Goal: Task Accomplishment & Management: Use online tool/utility

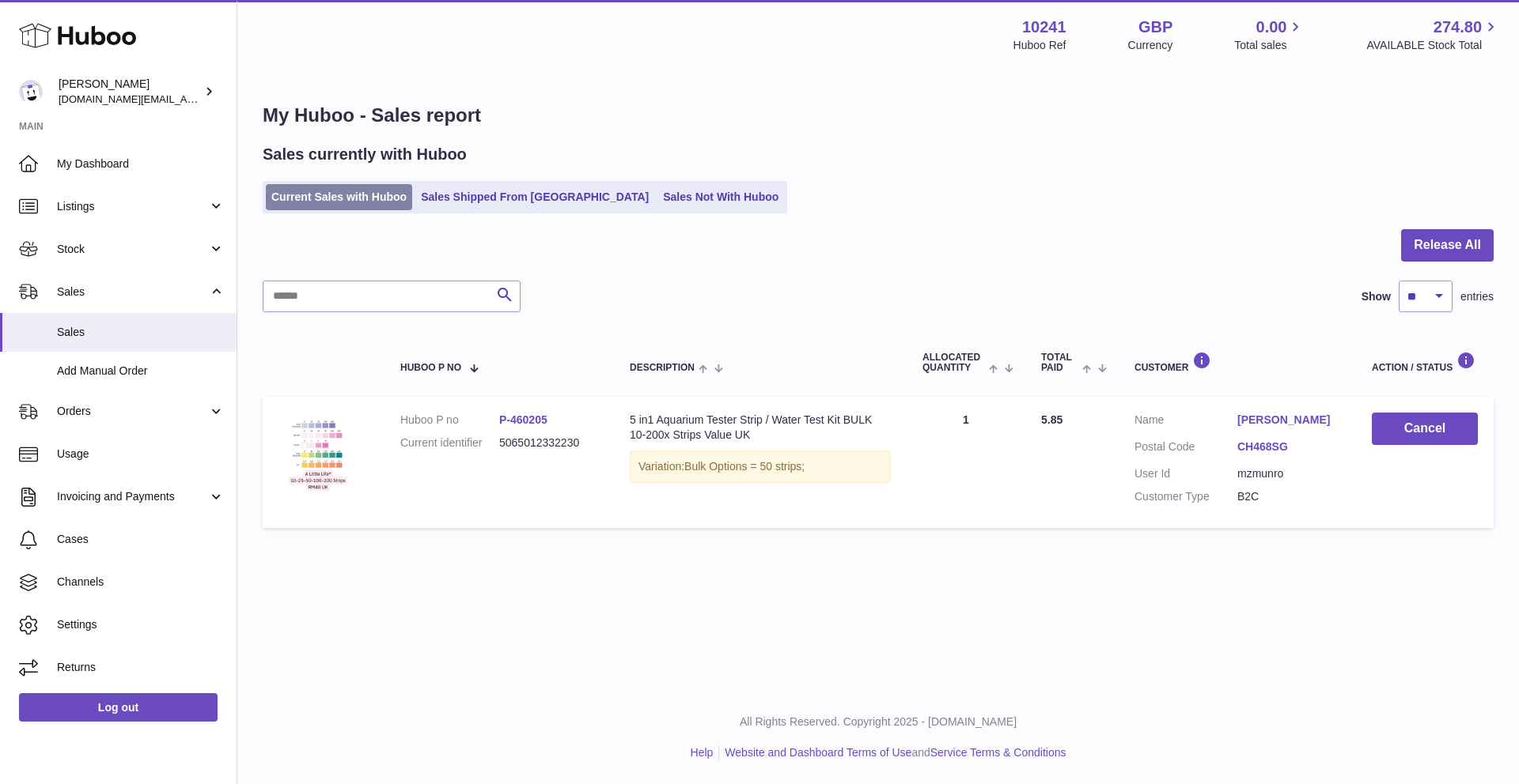
click at [346, 201] on link "Current Sales with Huboo" at bounding box center [338, 197] width 146 height 26
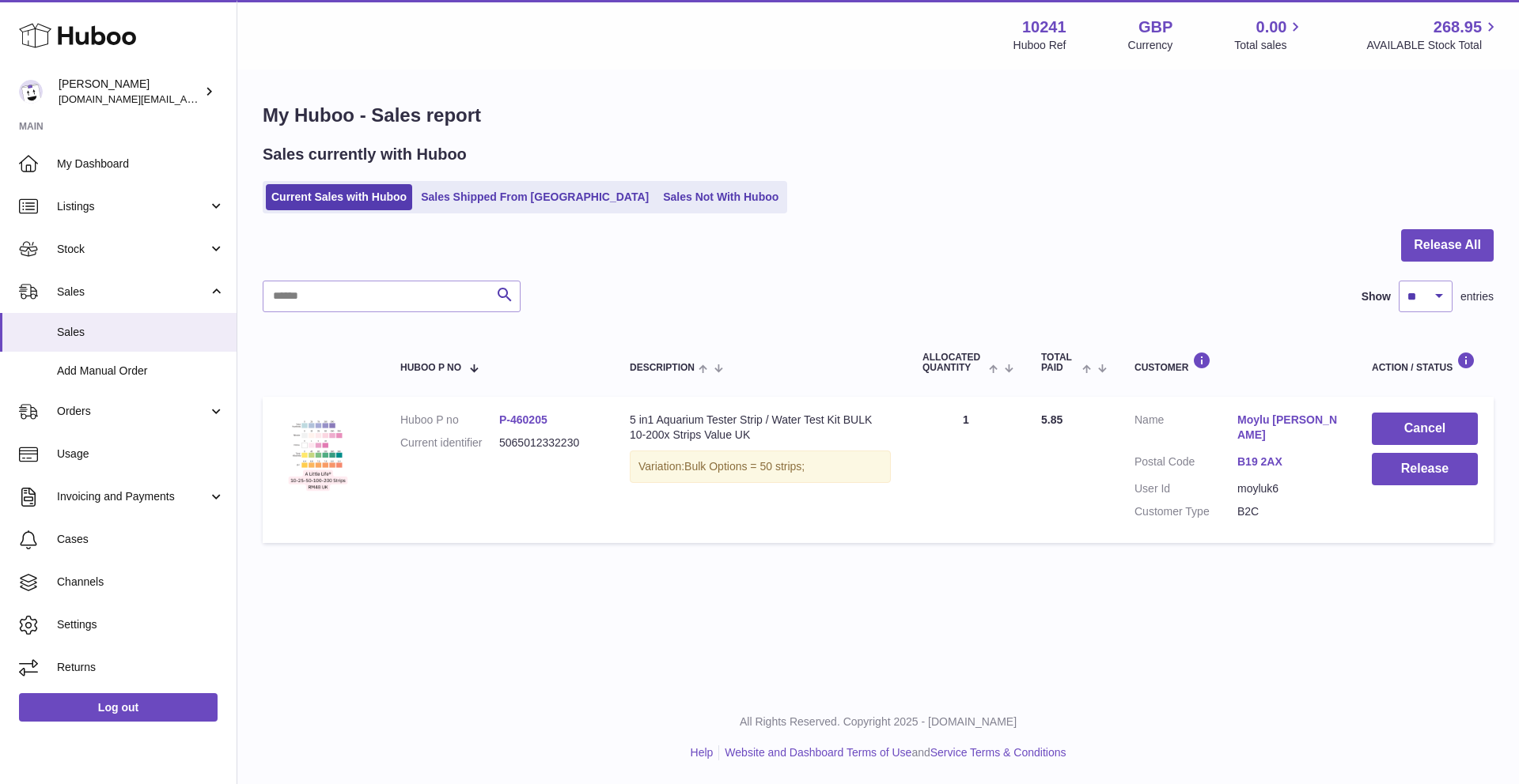
click at [657, 196] on link "Sales Not With Huboo" at bounding box center [720, 197] width 126 height 26
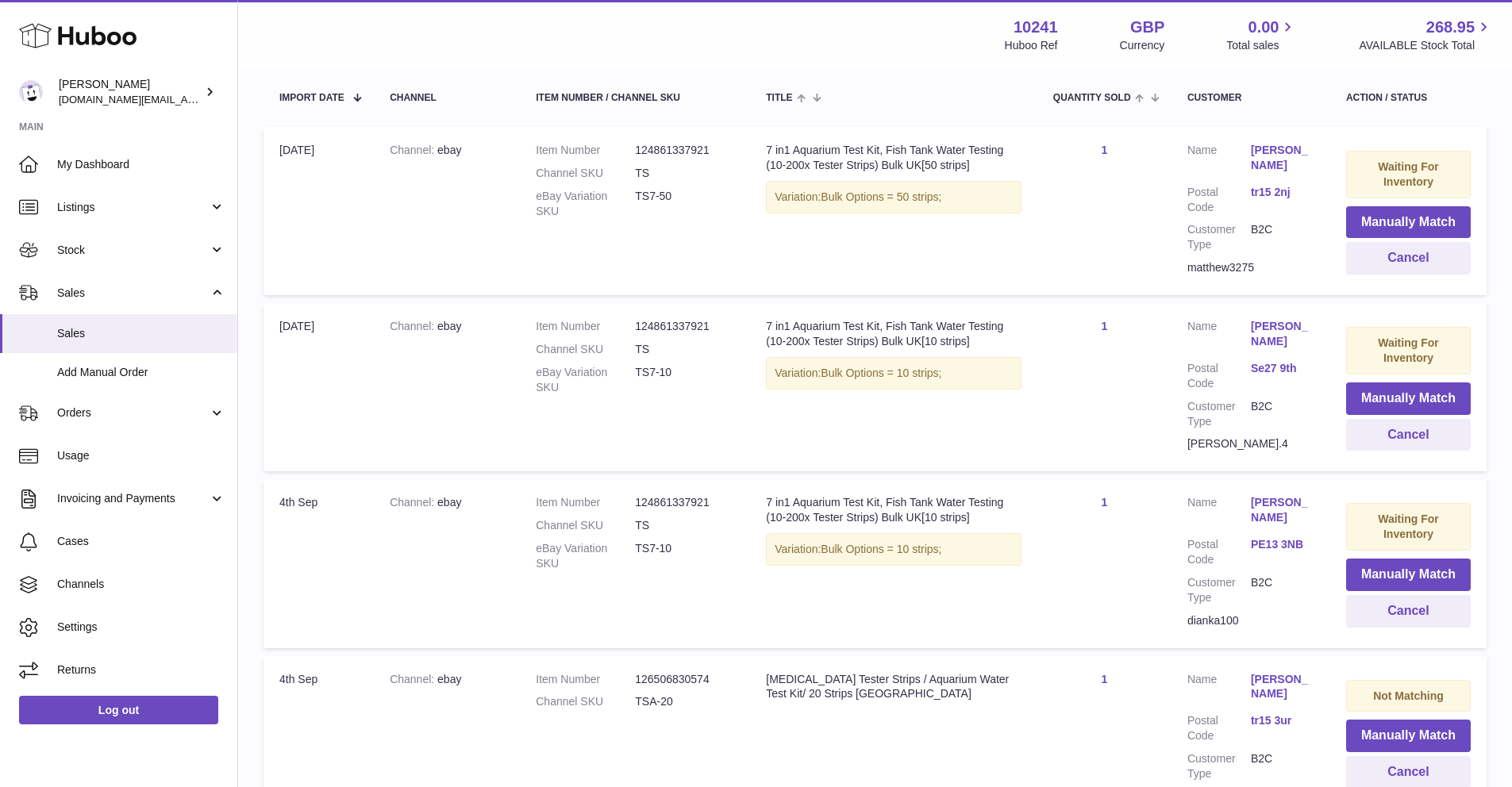
scroll to position [296, 0]
click at [1402, 261] on button "Cancel" at bounding box center [1408, 259] width 125 height 33
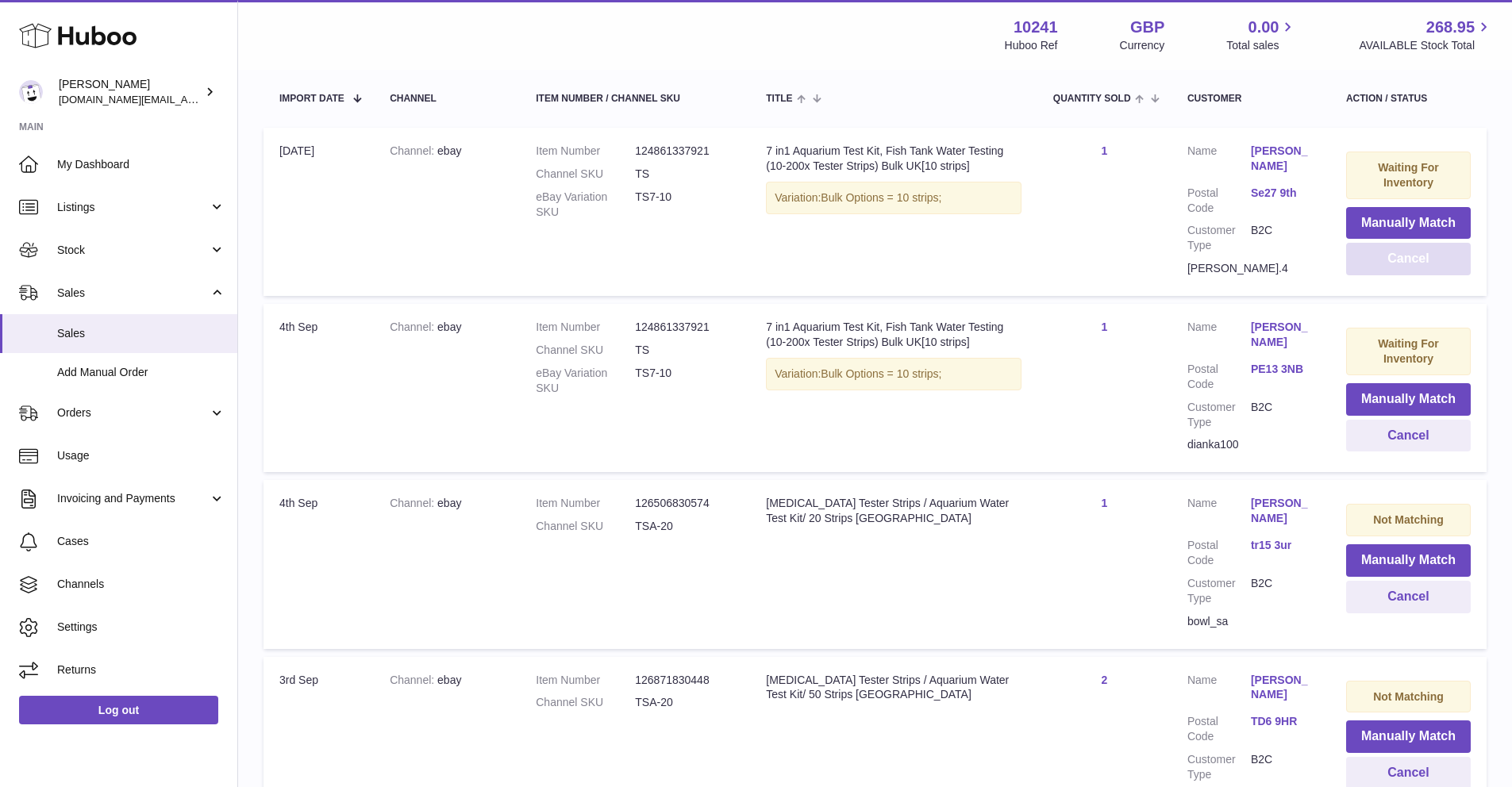
click at [1398, 264] on button "Cancel" at bounding box center [1408, 259] width 125 height 33
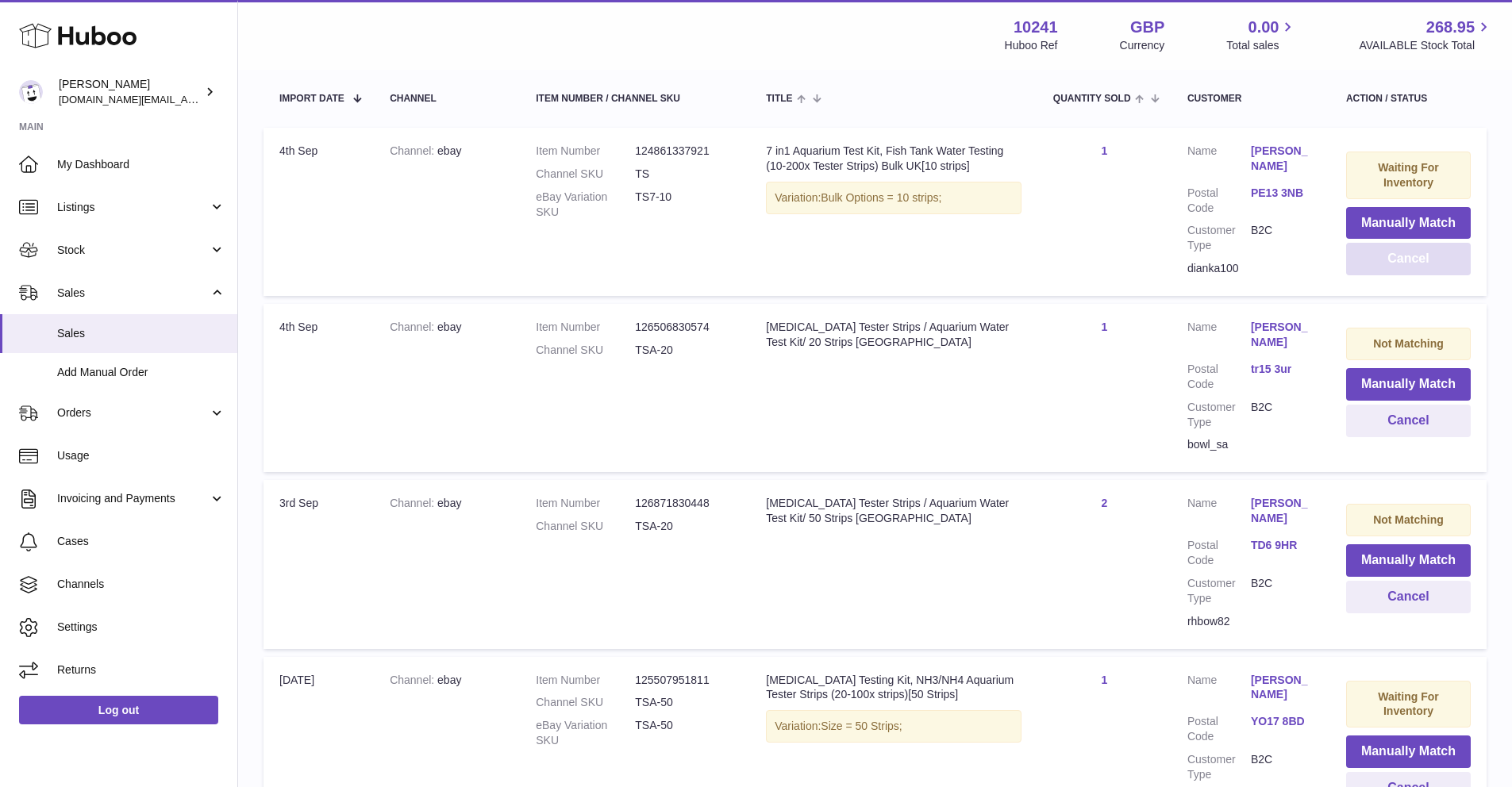
click at [1397, 265] on button "Cancel" at bounding box center [1408, 259] width 125 height 33
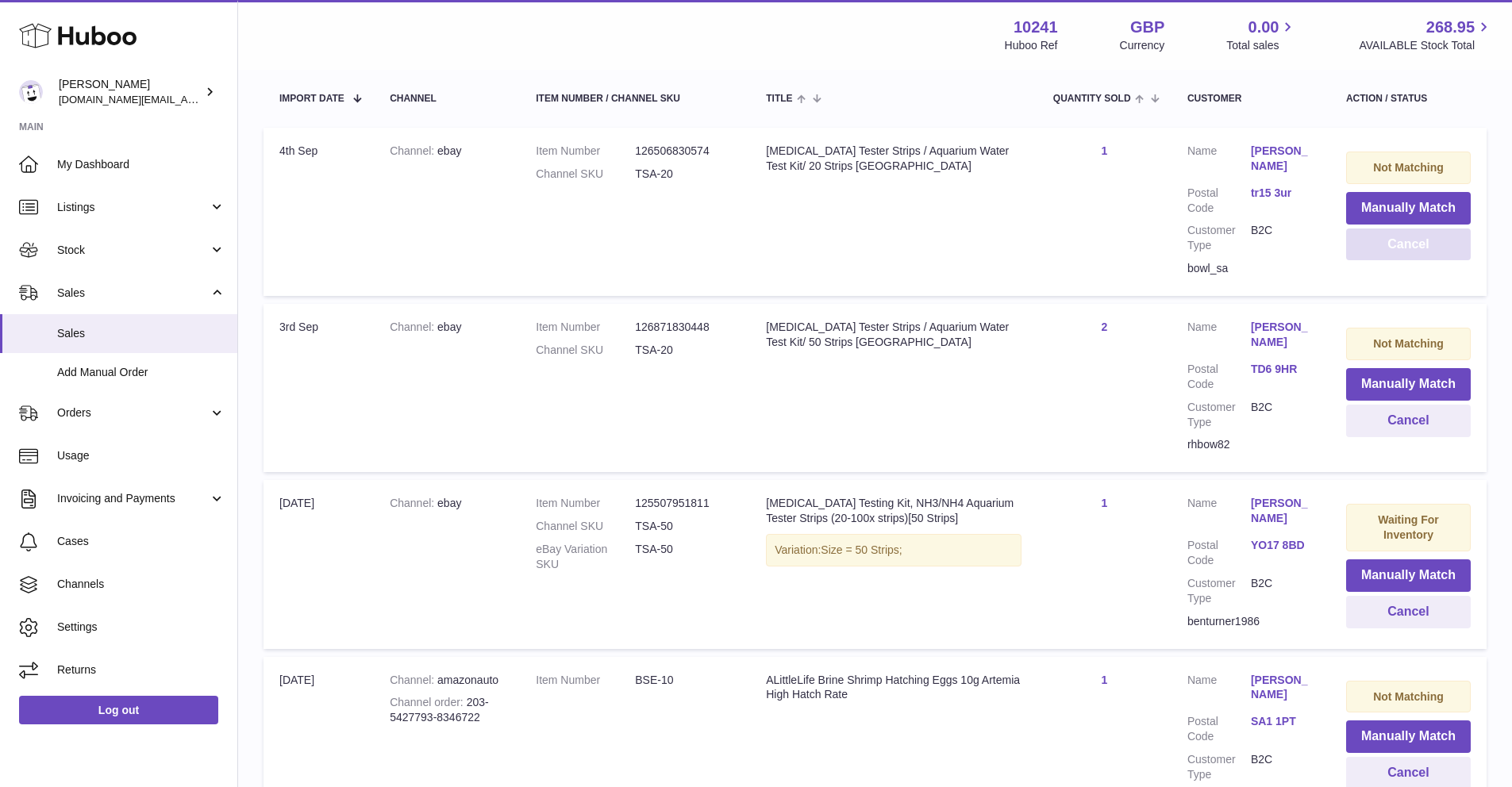
click at [1397, 261] on td "Not Matching Manually Match Cancel" at bounding box center [1408, 212] width 157 height 168
click at [1393, 255] on button "Cancel" at bounding box center [1408, 245] width 125 height 33
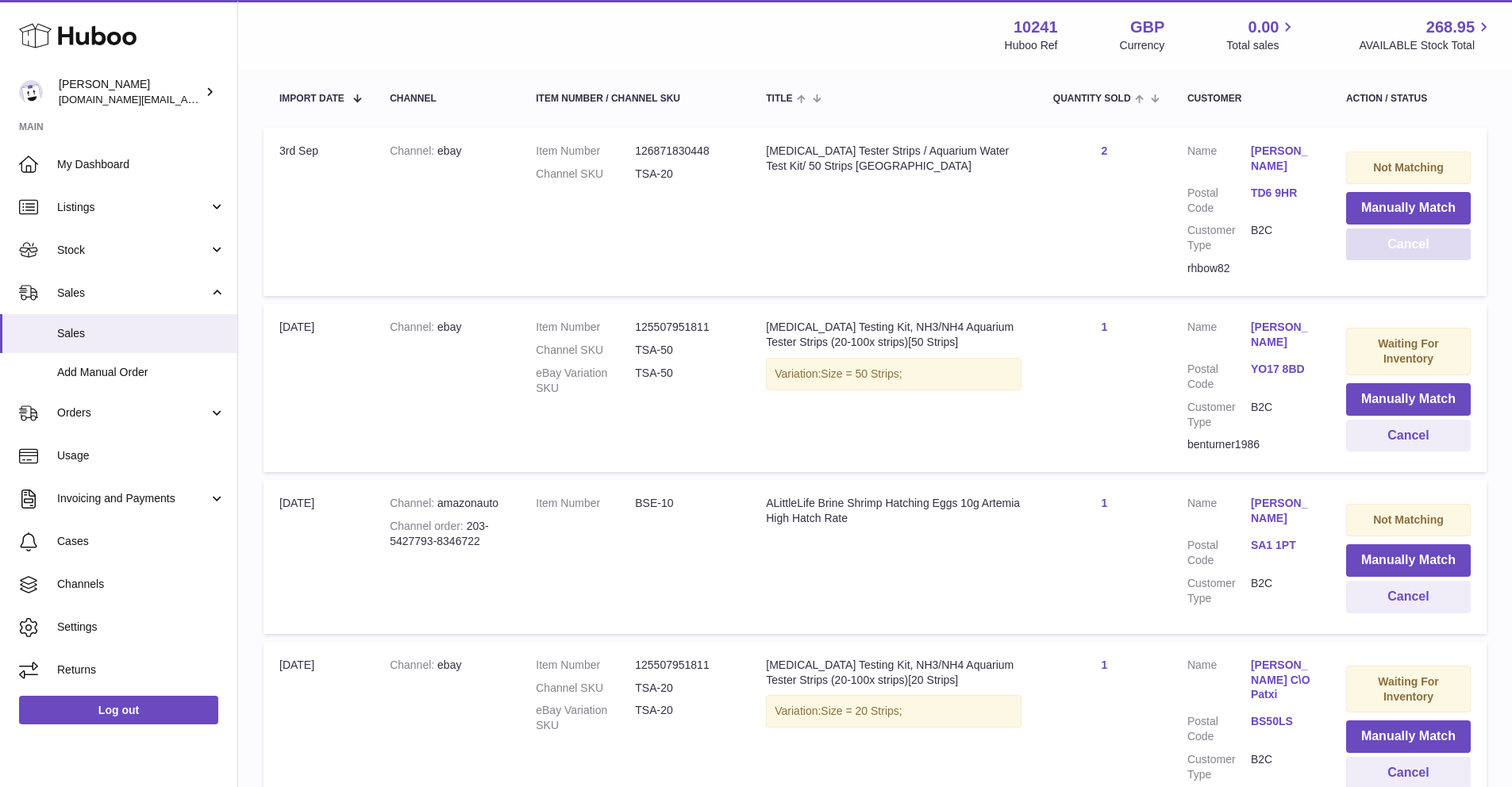
click at [1393, 253] on button "Cancel" at bounding box center [1408, 245] width 125 height 33
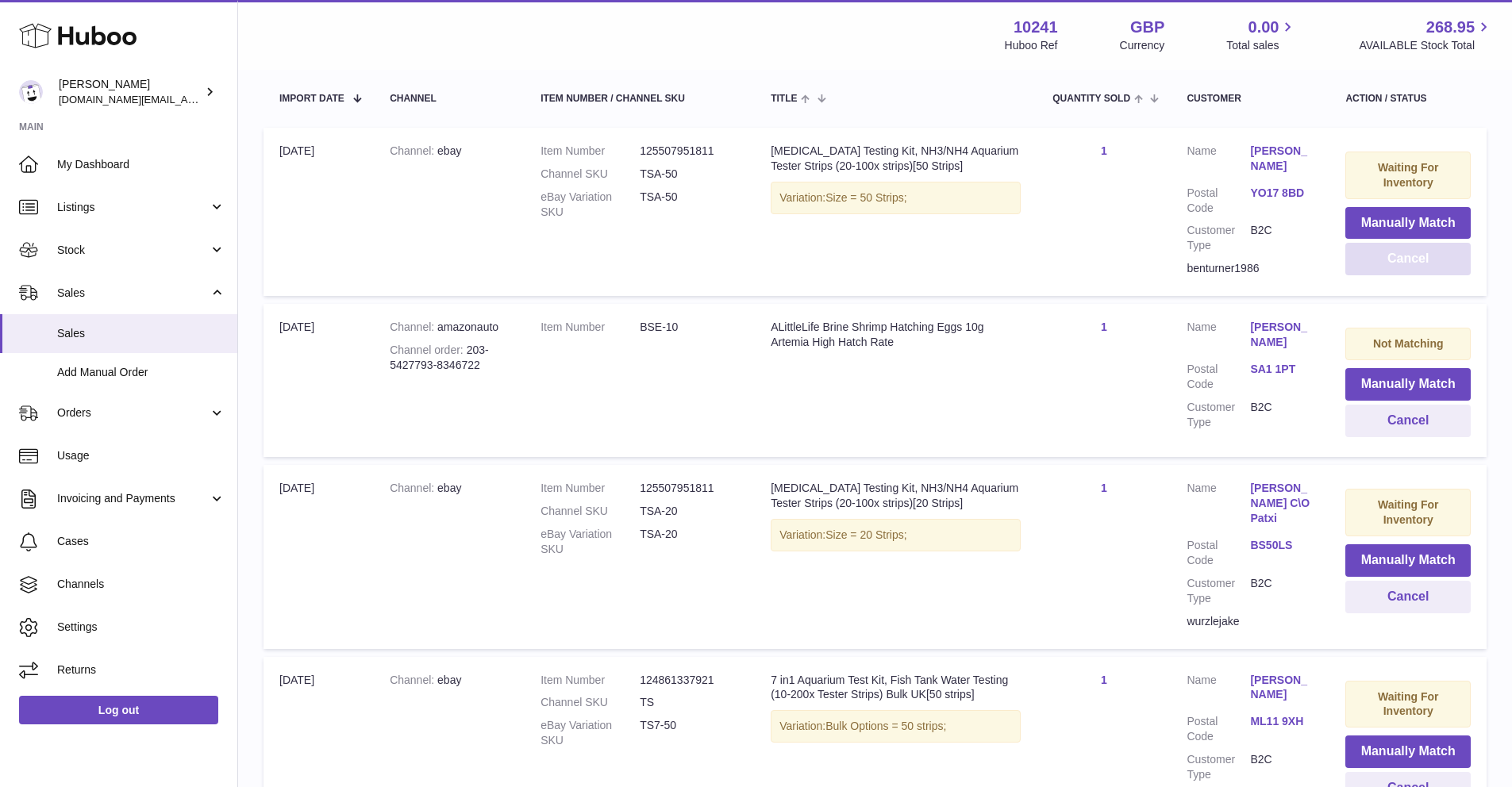
click at [1393, 257] on button "Cancel" at bounding box center [1408, 259] width 126 height 33
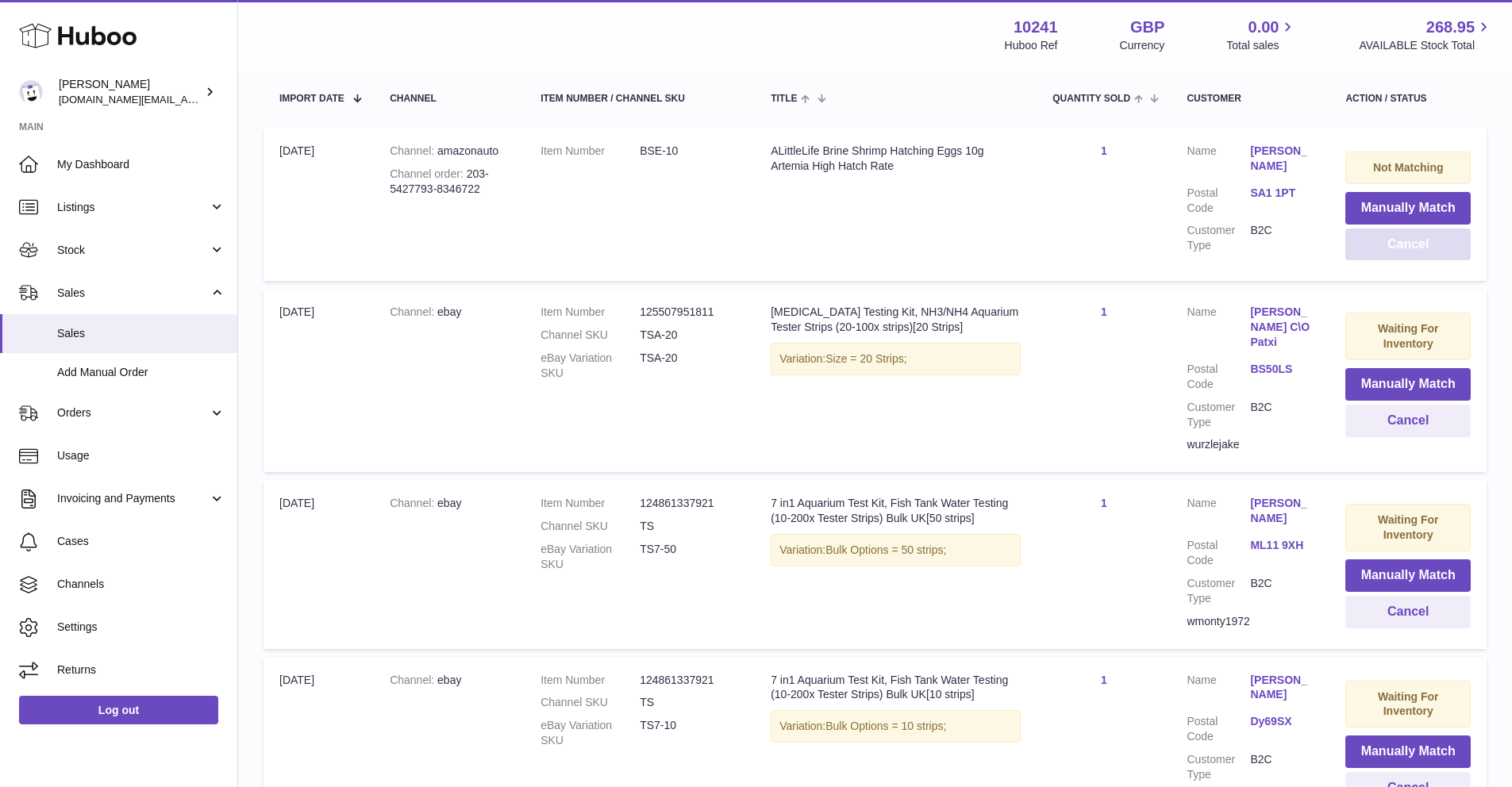
click at [1393, 257] on button "Cancel" at bounding box center [1408, 245] width 126 height 33
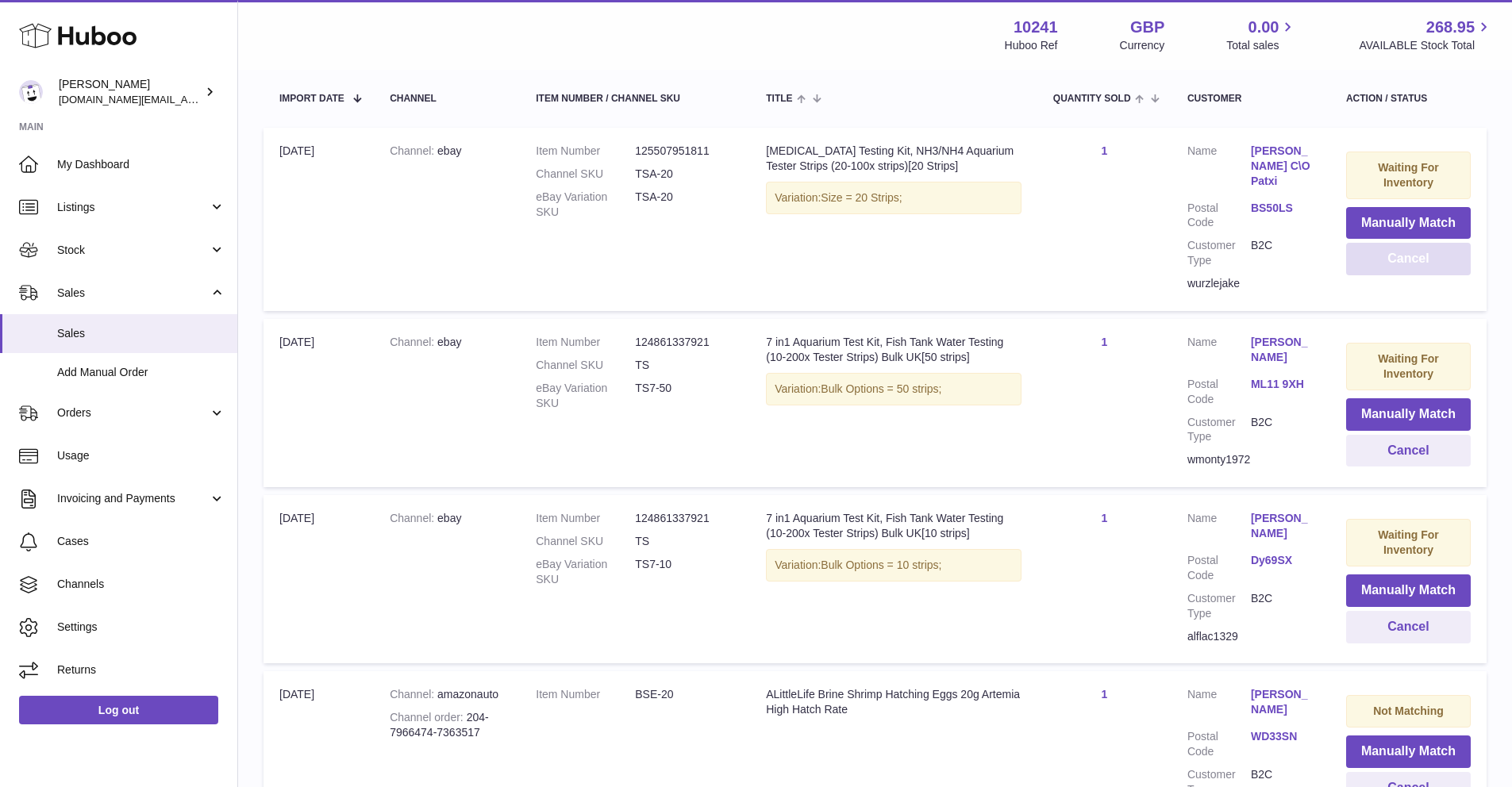
click at [1393, 257] on button "Cancel" at bounding box center [1408, 259] width 125 height 33
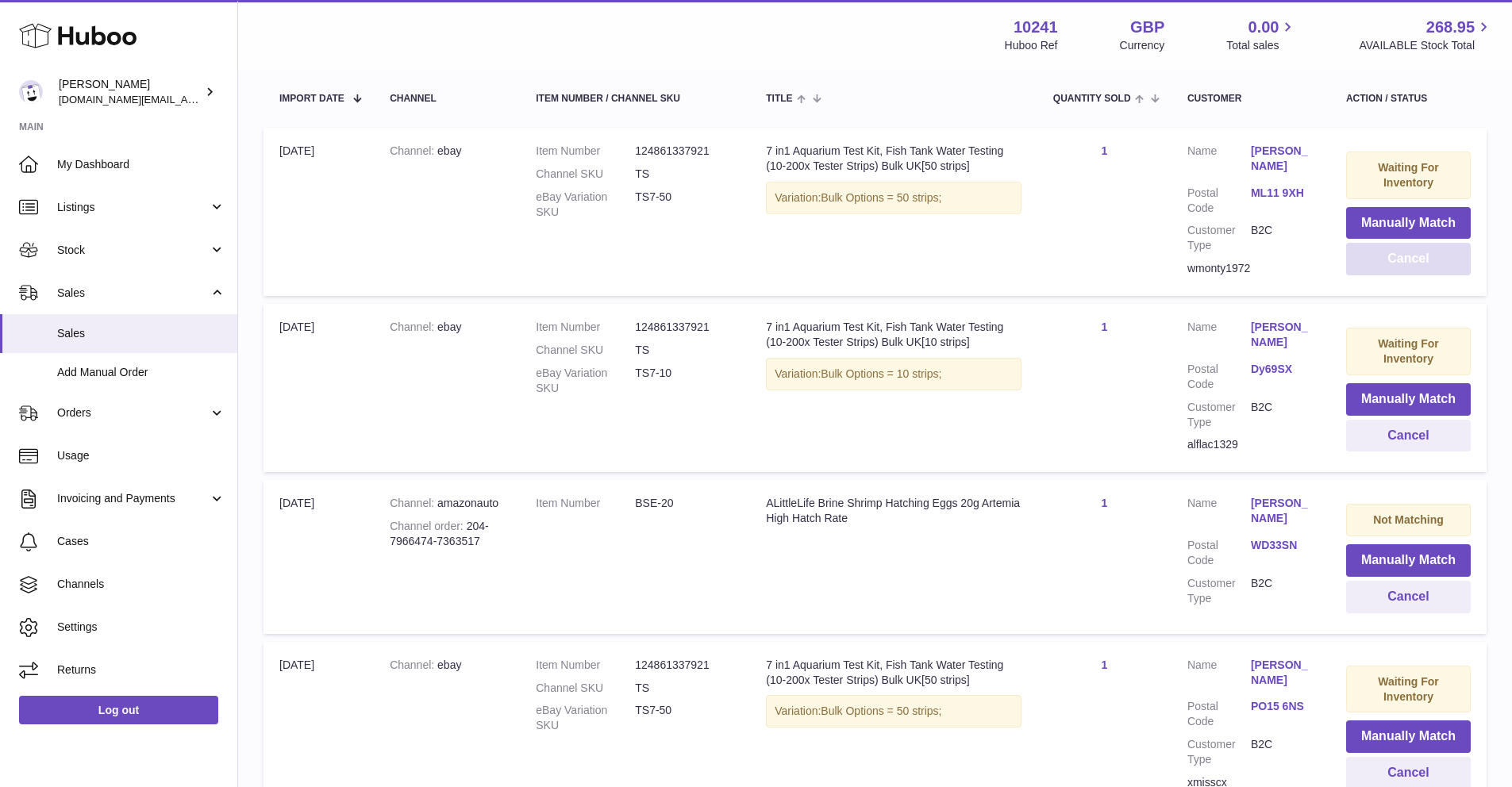
click at [1393, 257] on button "Cancel" at bounding box center [1408, 259] width 125 height 33
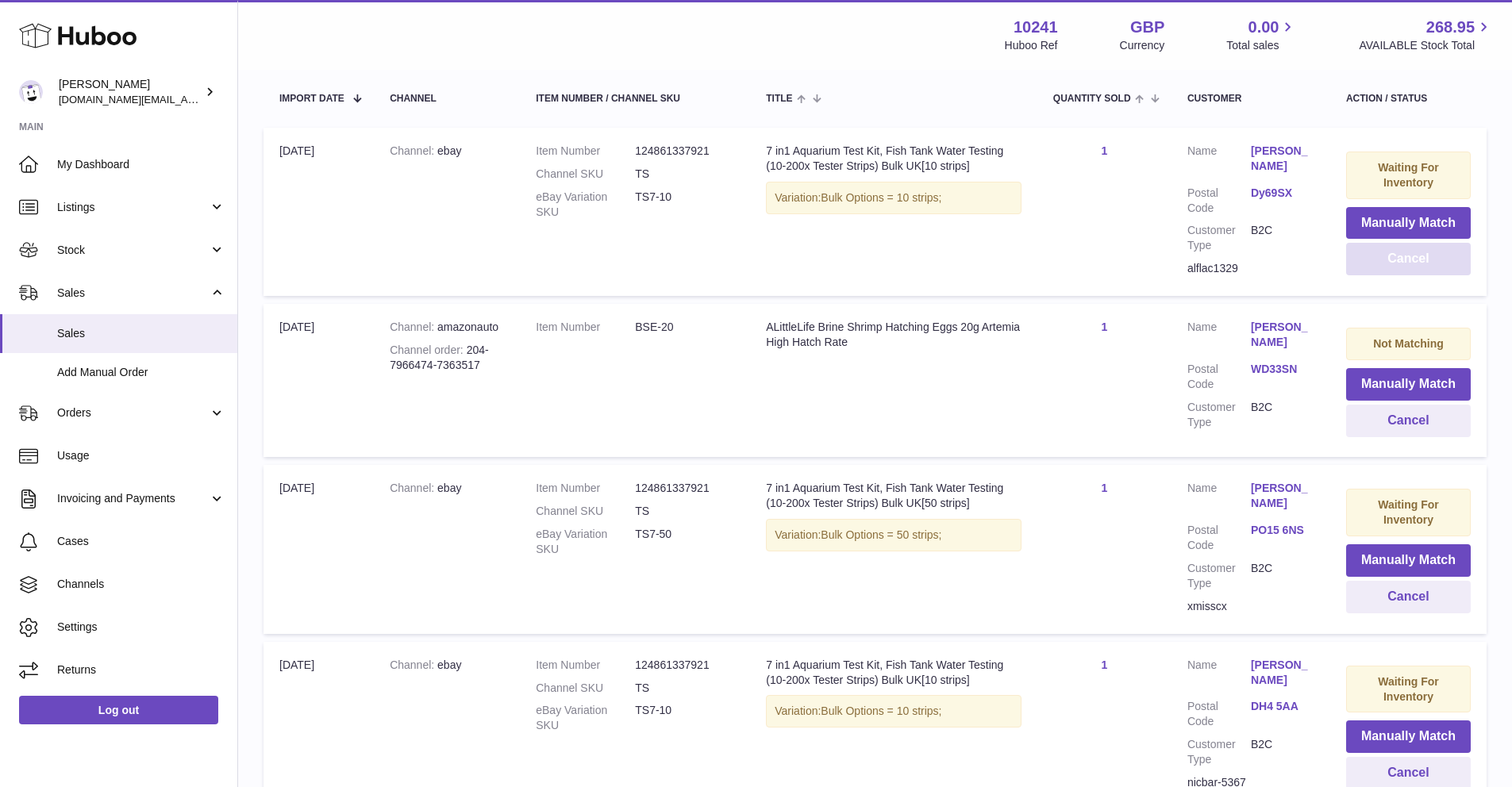
click at [1393, 257] on button "Cancel" at bounding box center [1408, 259] width 125 height 33
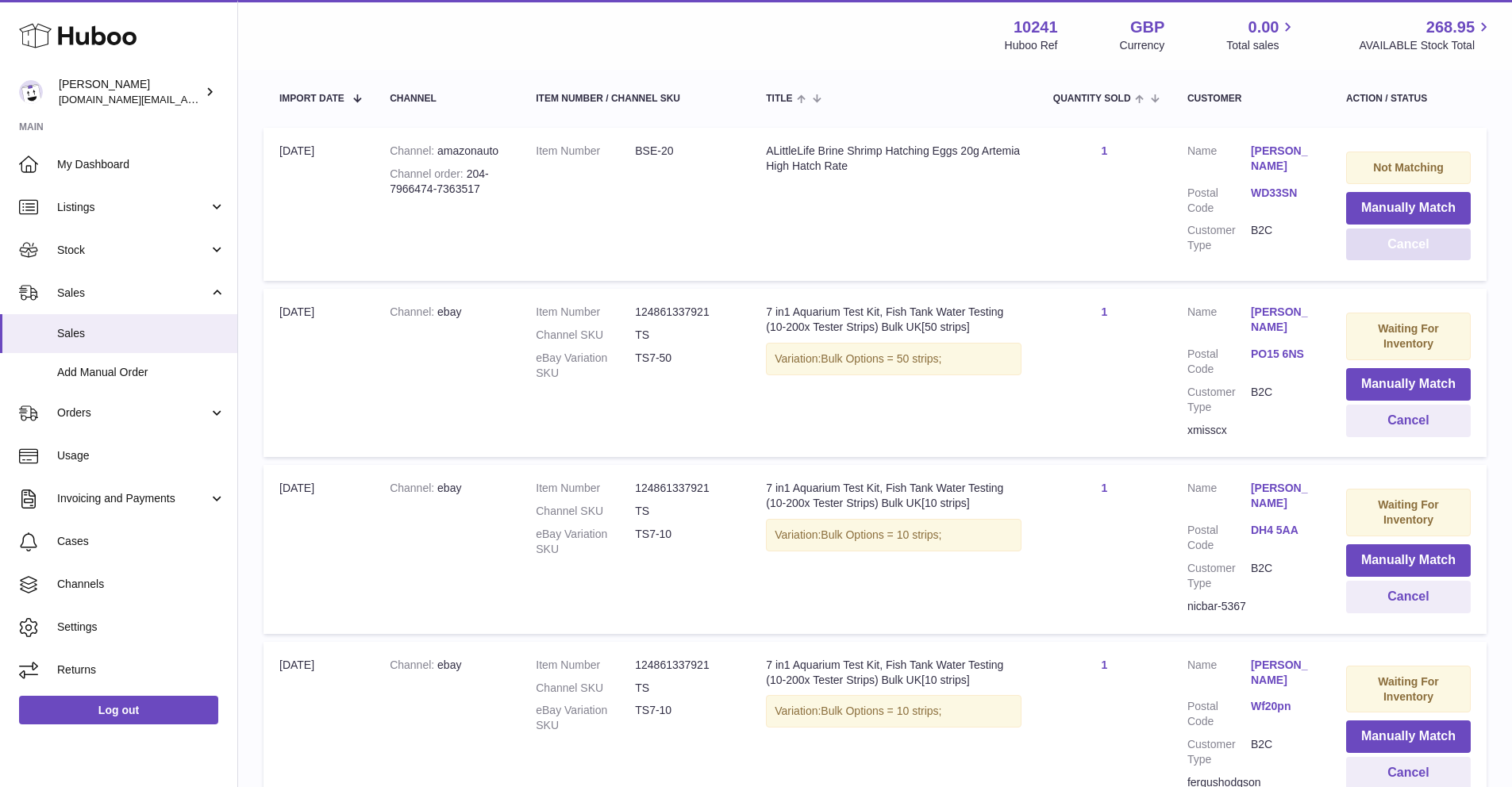
click at [1393, 257] on button "Cancel" at bounding box center [1408, 245] width 125 height 33
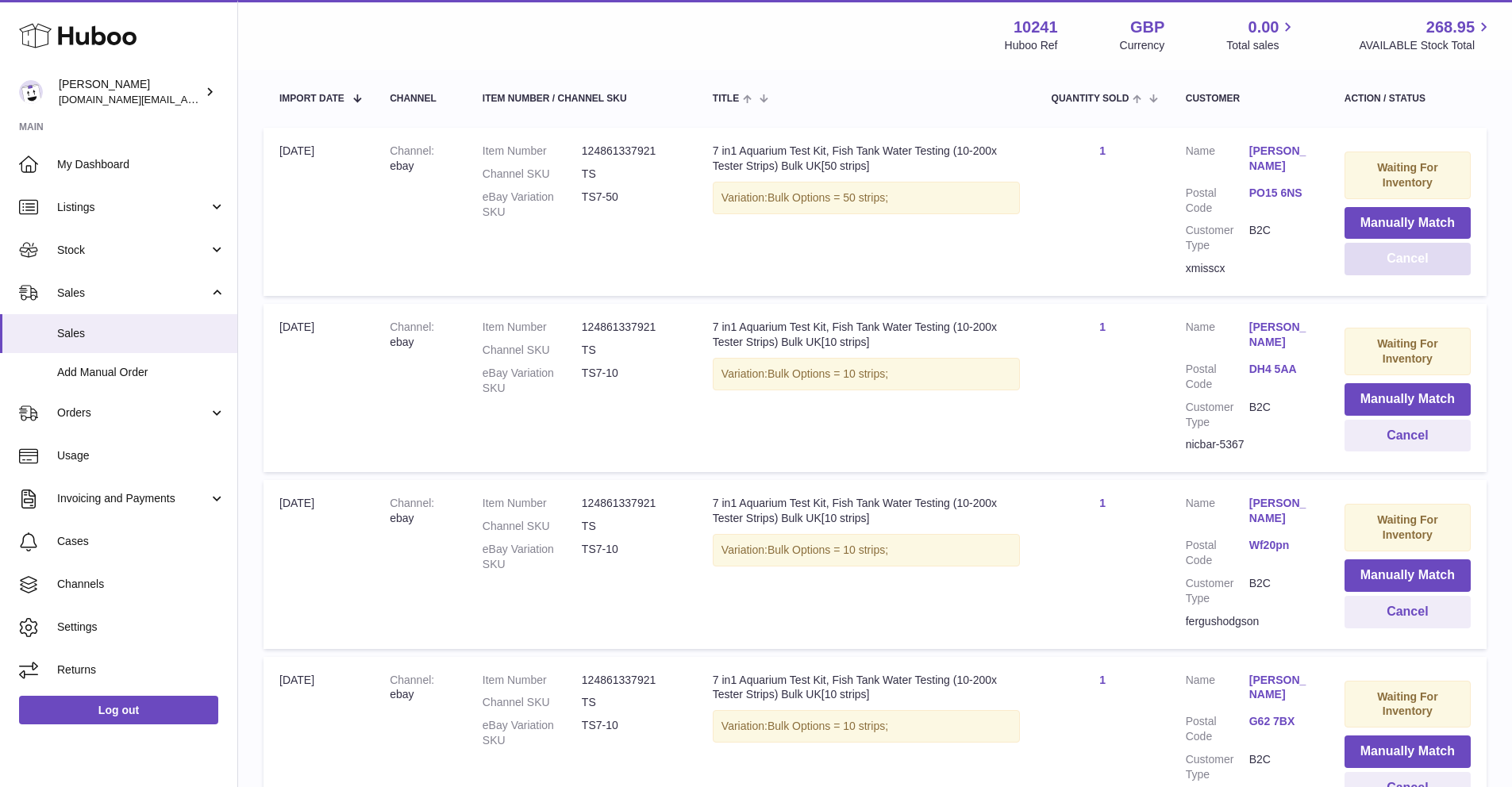
click at [1393, 257] on button "Cancel" at bounding box center [1407, 259] width 126 height 33
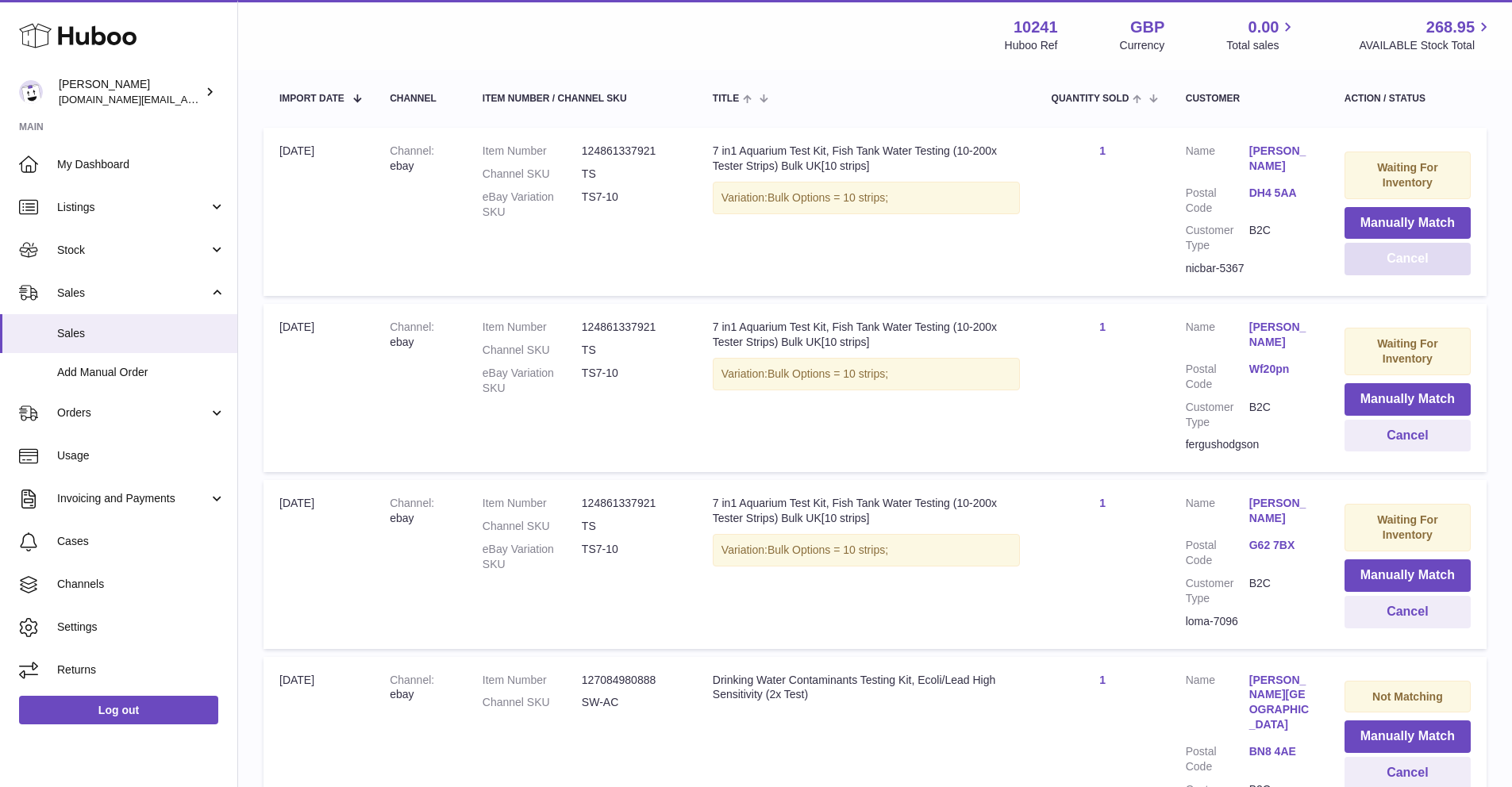
click at [1393, 257] on button "Cancel" at bounding box center [1407, 259] width 126 height 33
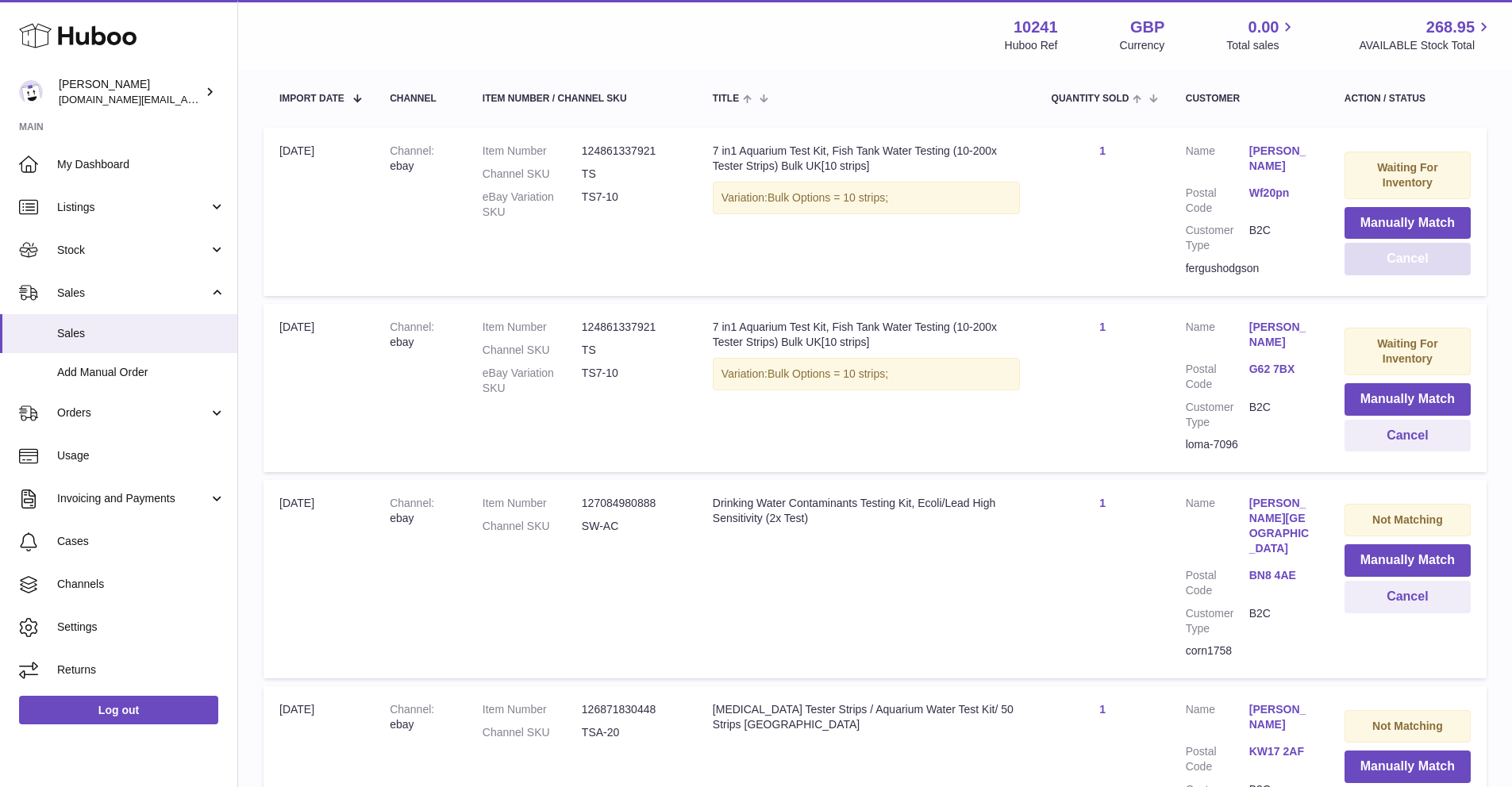
click at [1393, 257] on button "Cancel" at bounding box center [1407, 259] width 126 height 33
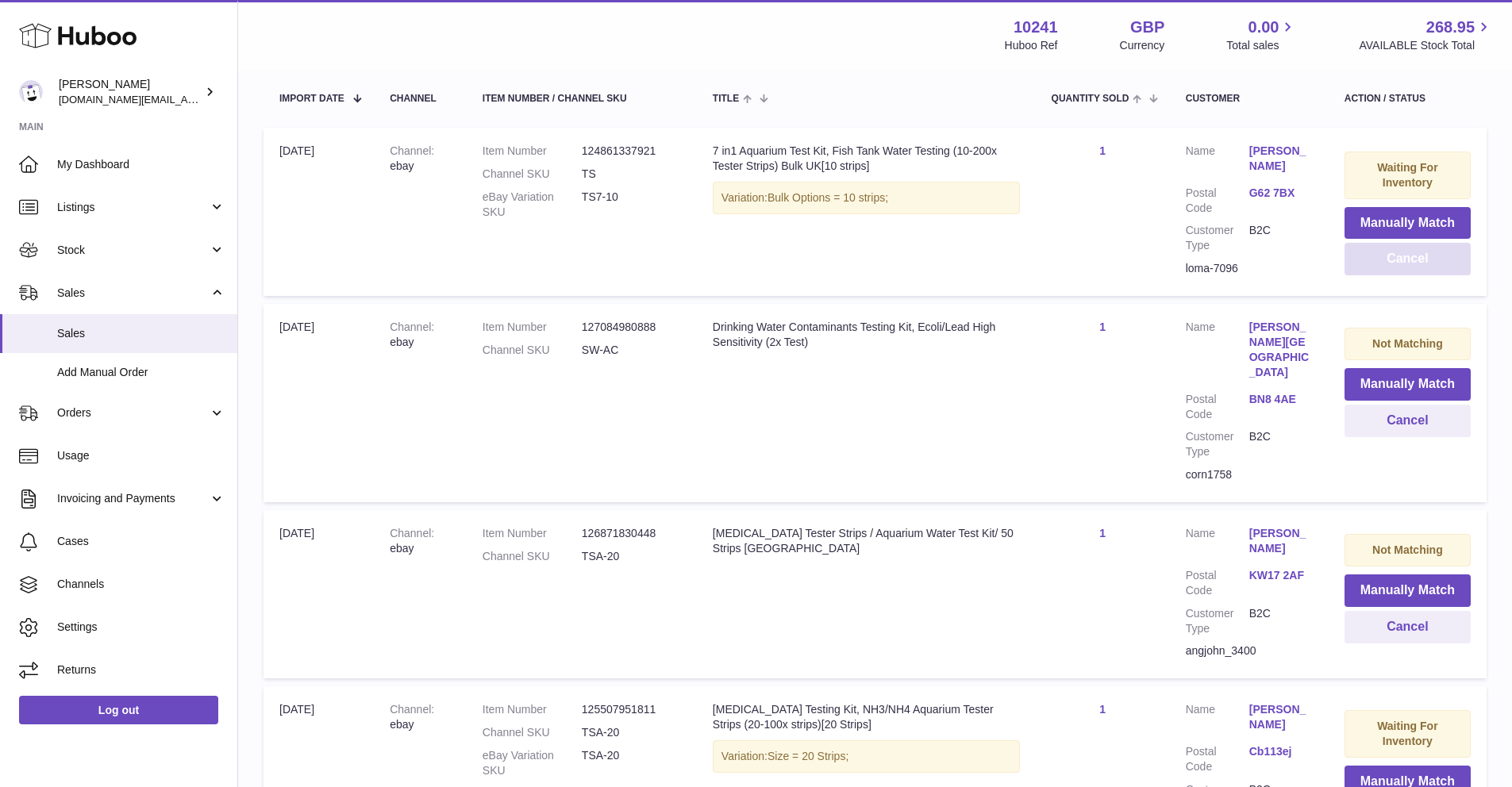
click at [1393, 257] on button "Cancel" at bounding box center [1407, 259] width 126 height 33
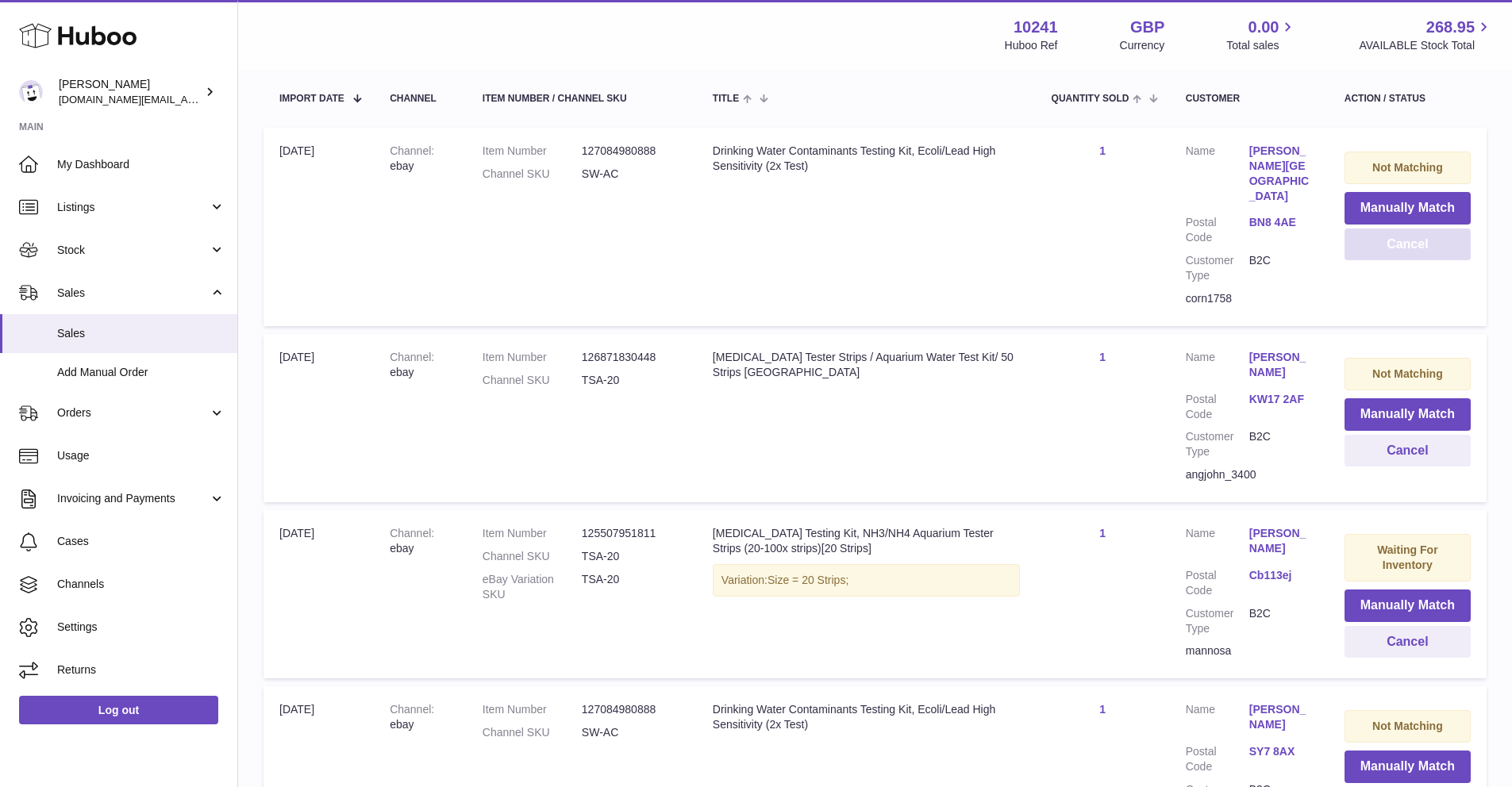
click at [1393, 257] on button "Cancel" at bounding box center [1407, 245] width 126 height 33
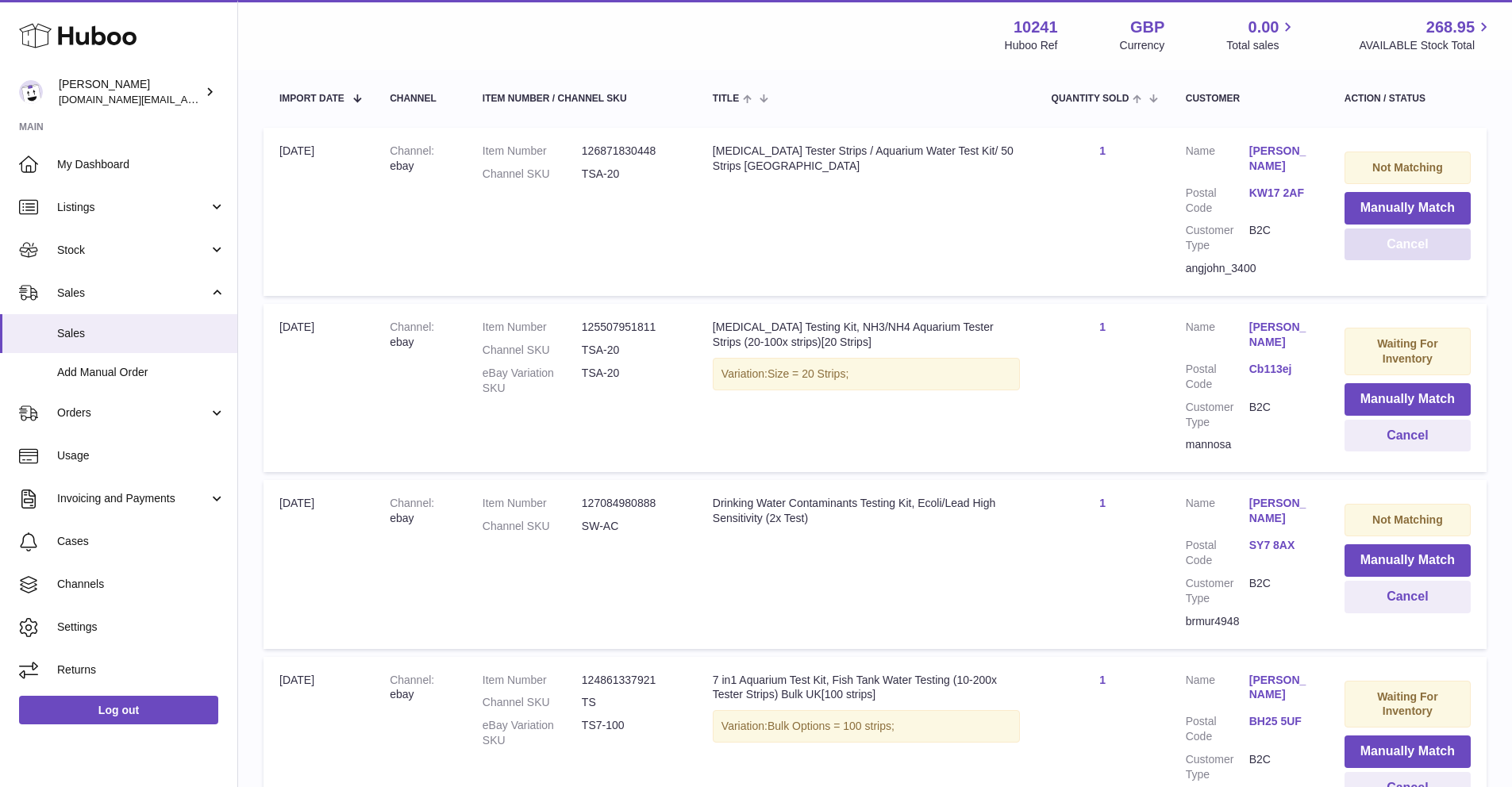
click at [1393, 257] on button "Cancel" at bounding box center [1407, 245] width 126 height 33
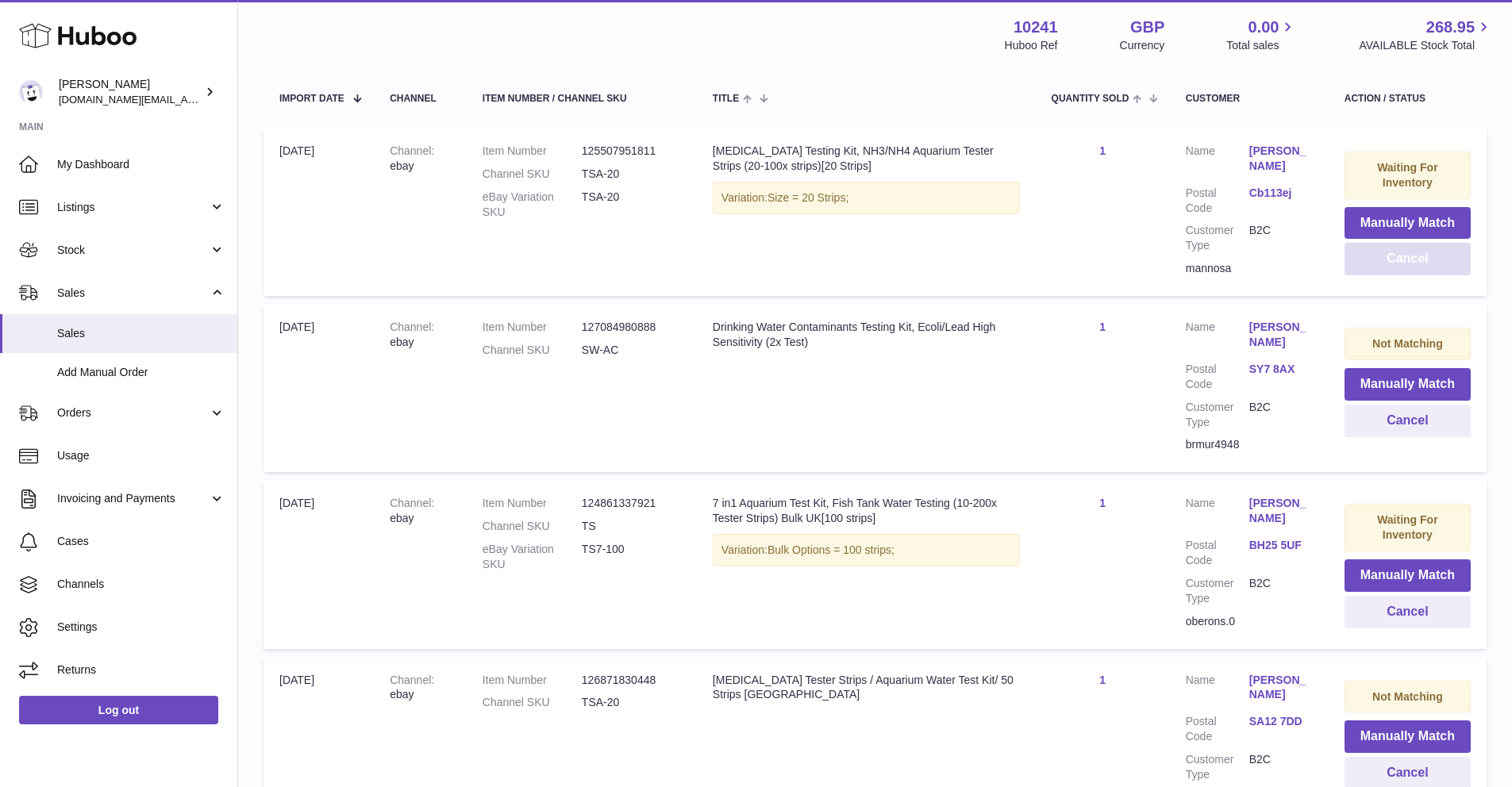
click at [1393, 257] on button "Cancel" at bounding box center [1407, 259] width 126 height 33
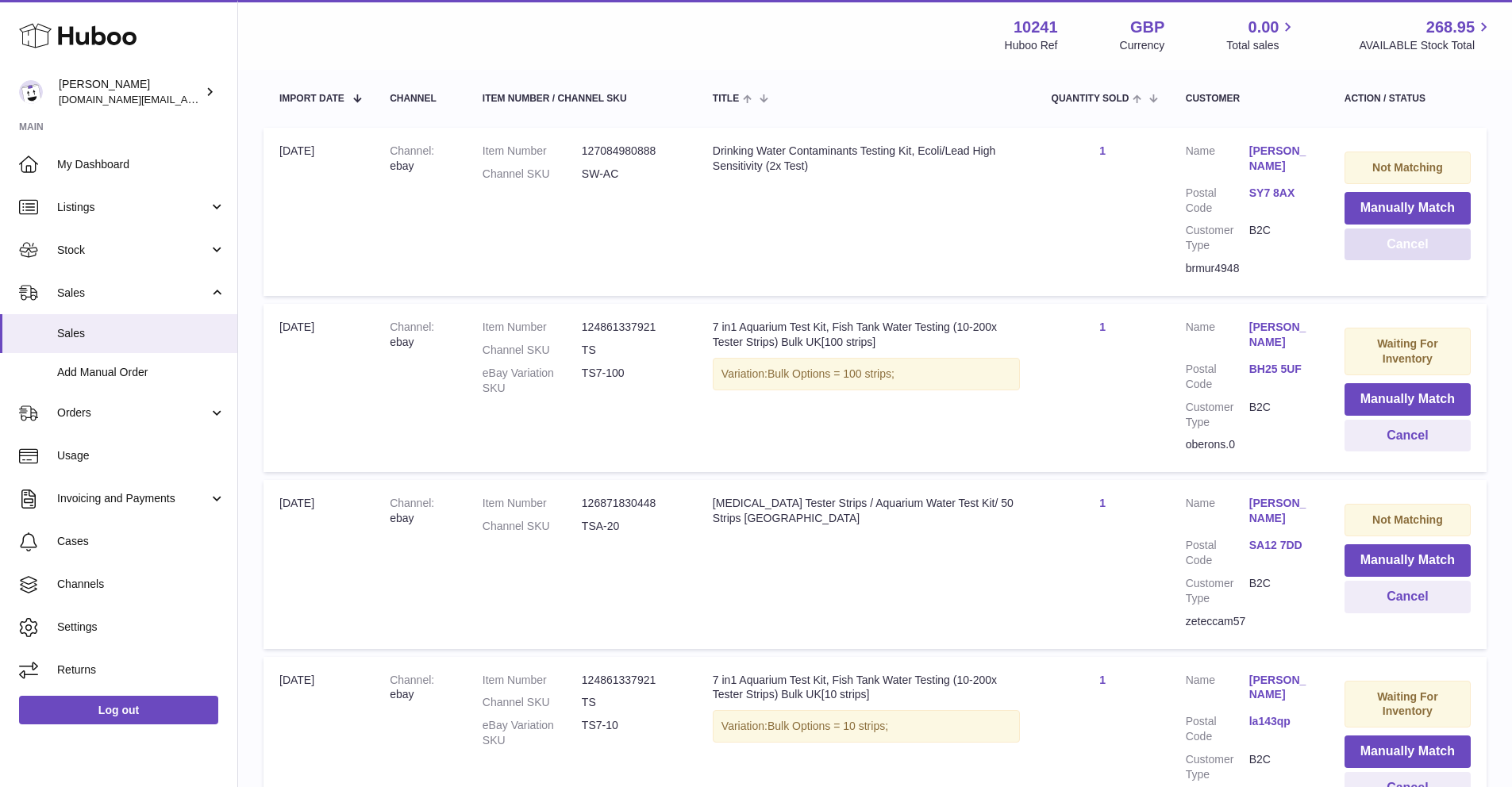
click at [1393, 257] on button "Cancel" at bounding box center [1407, 245] width 126 height 33
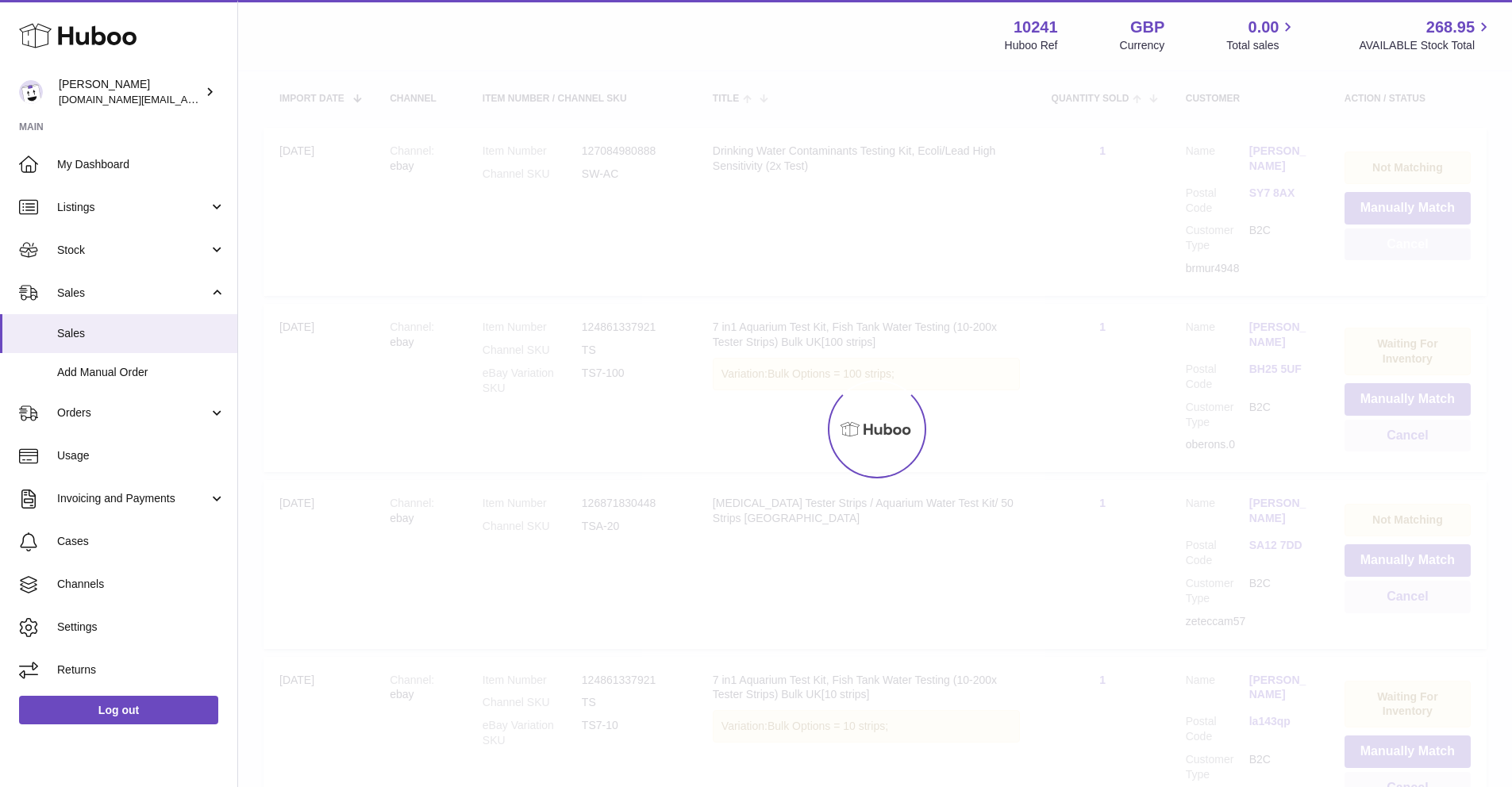
scroll to position [276, 0]
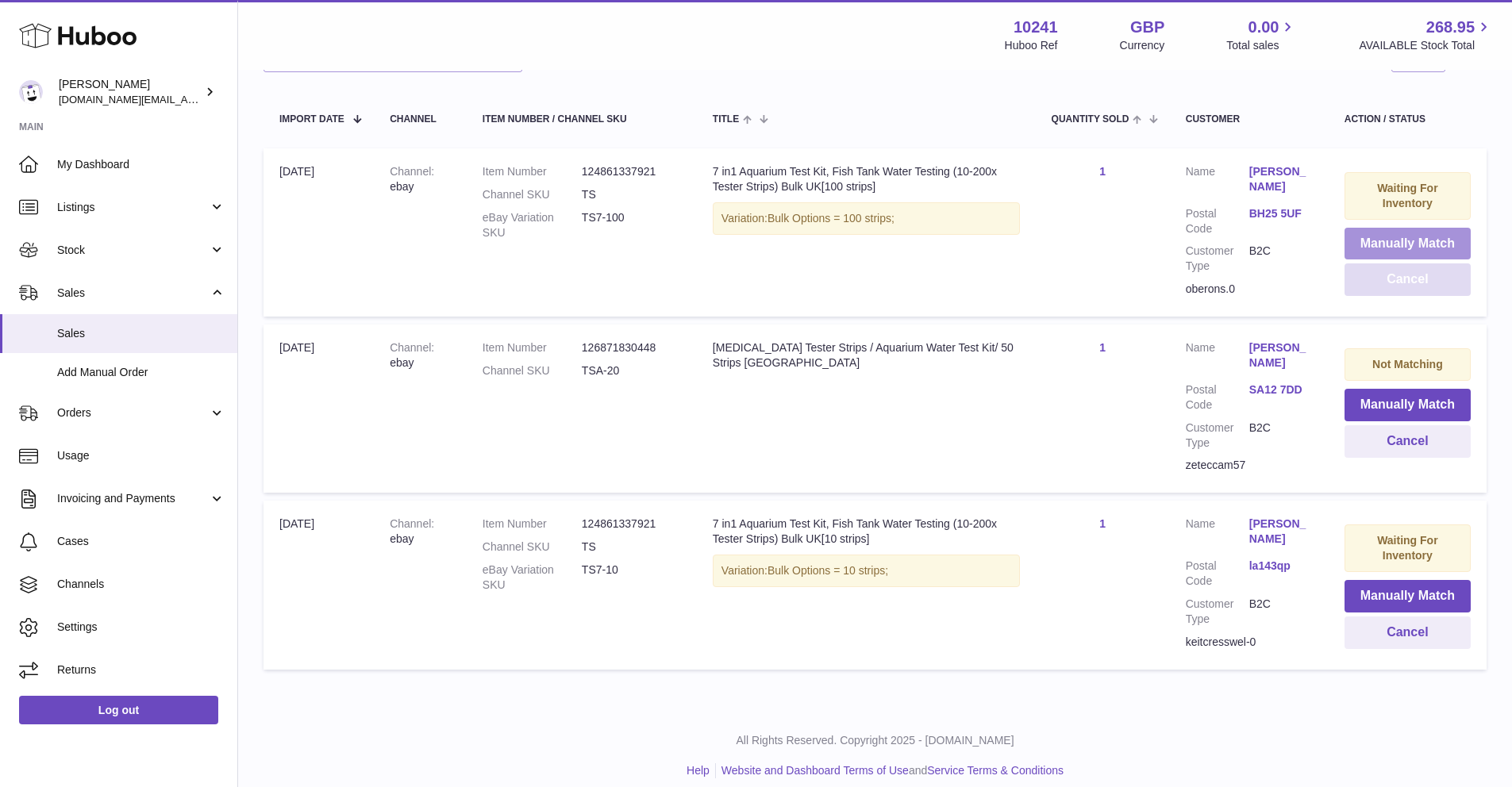
click at [1393, 257] on button "Manually Match" at bounding box center [1407, 244] width 126 height 33
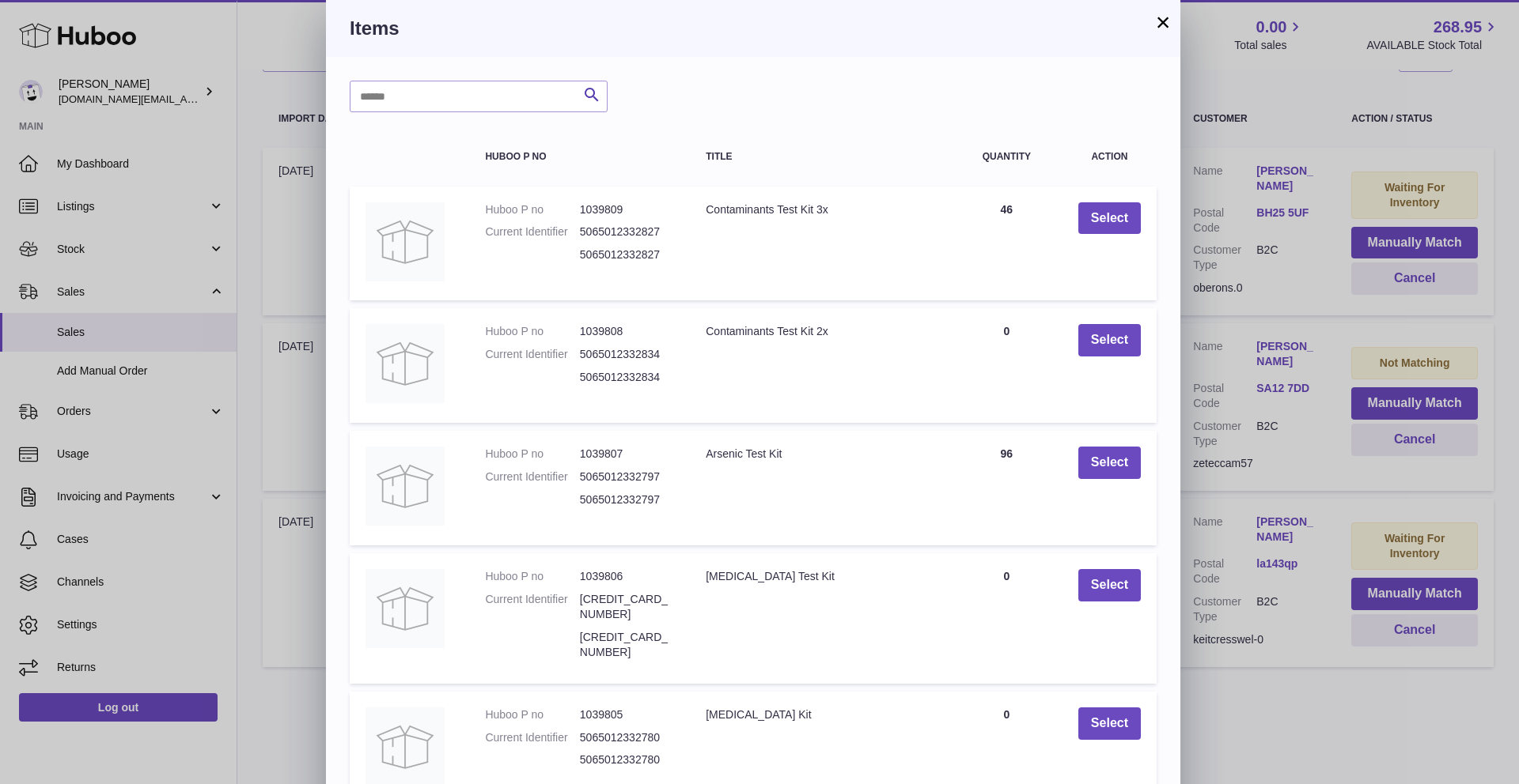
click at [1169, 14] on button "×" at bounding box center [1163, 22] width 19 height 19
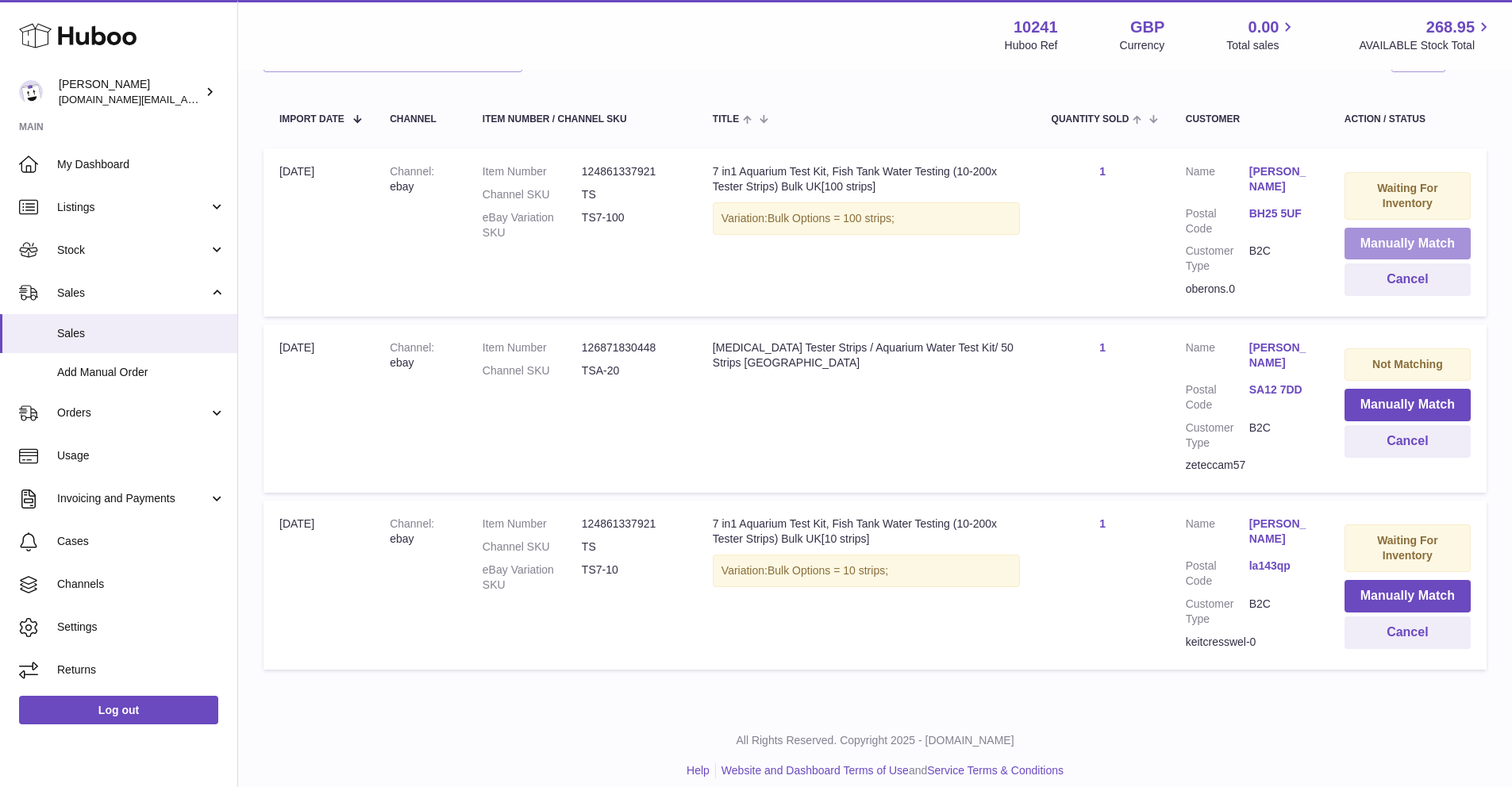
click at [1404, 246] on button "Manually Match" at bounding box center [1407, 244] width 126 height 33
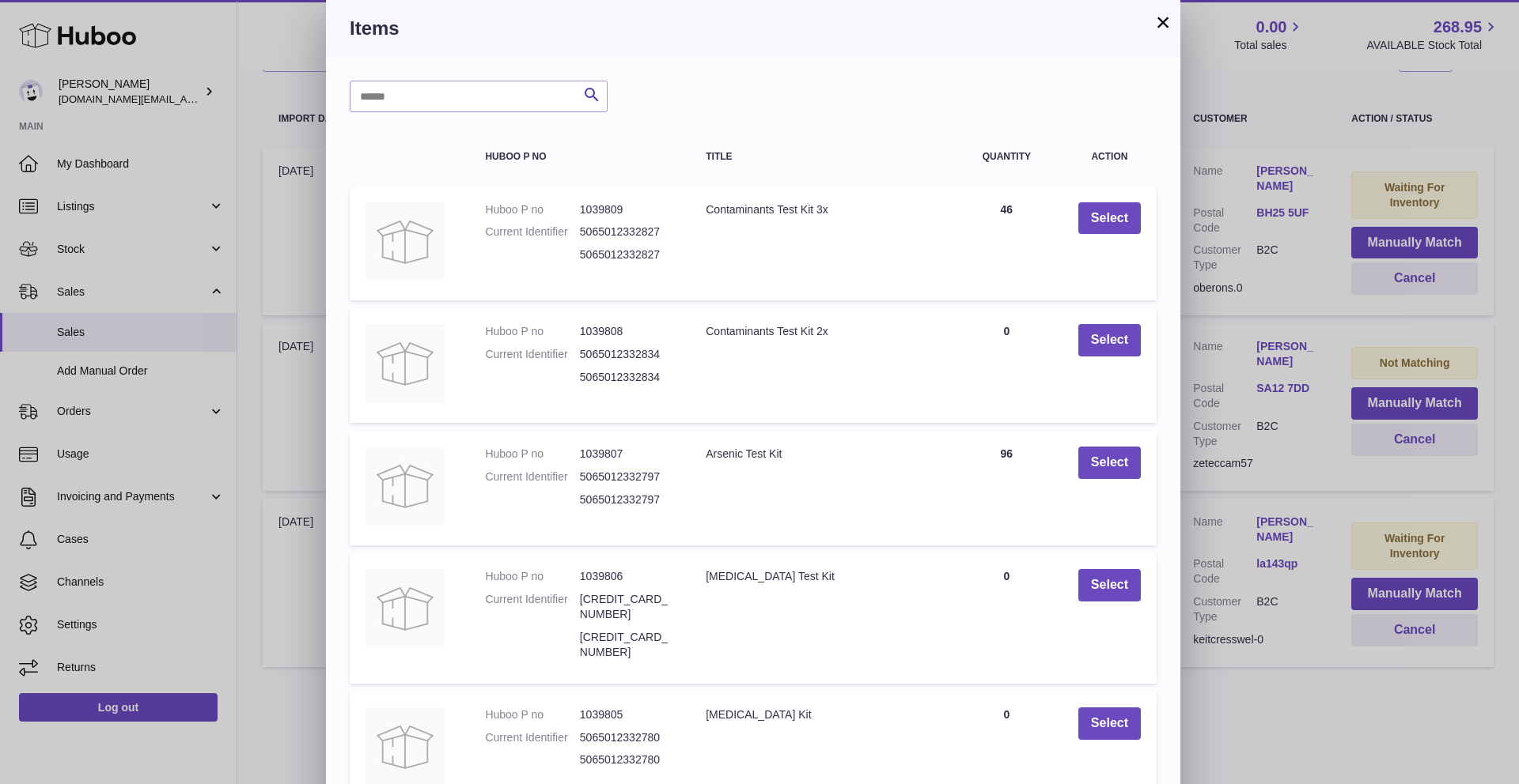
click at [1160, 32] on button "×" at bounding box center [1163, 22] width 19 height 19
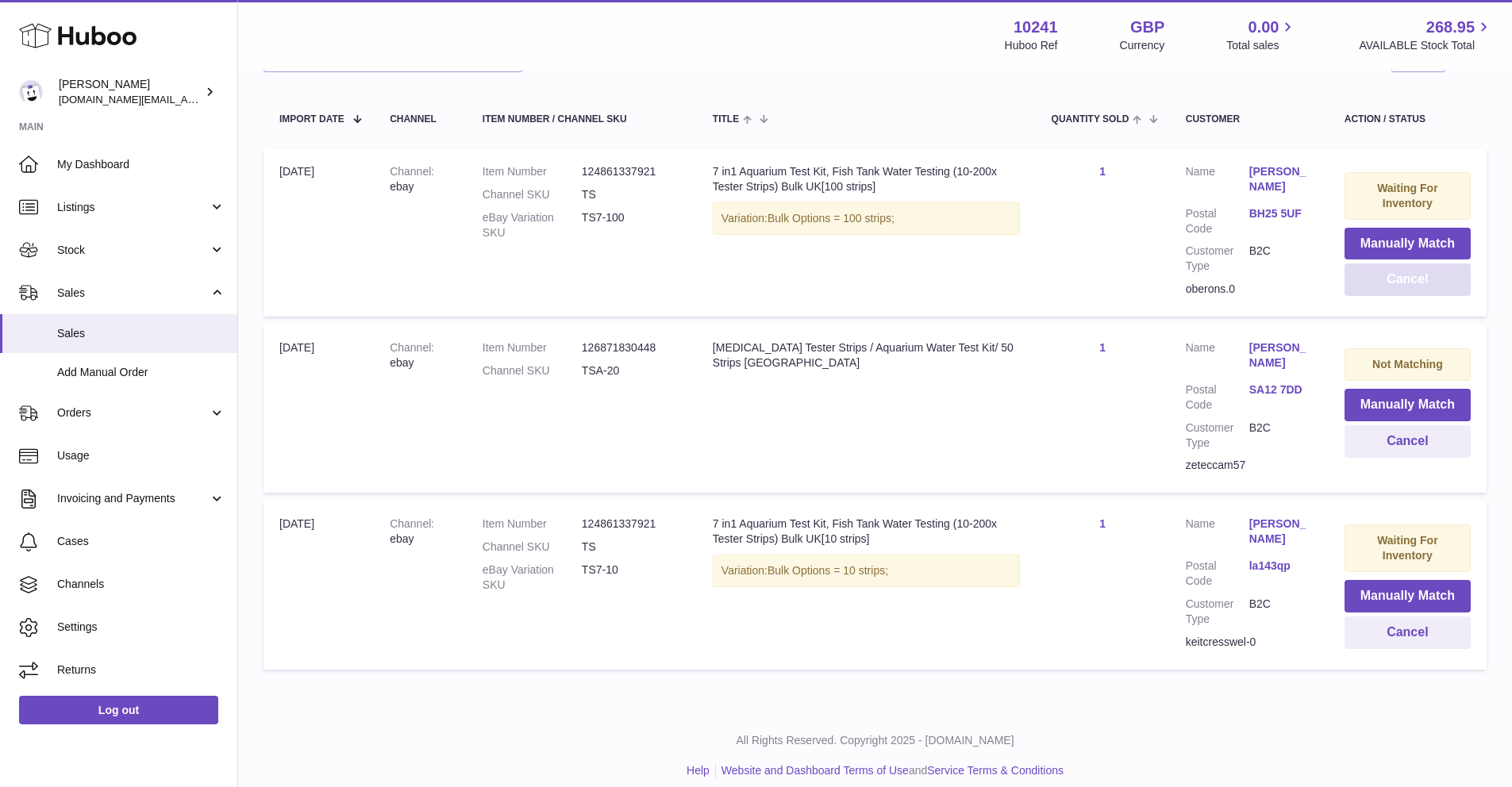
click at [1416, 284] on button "Cancel" at bounding box center [1407, 280] width 126 height 33
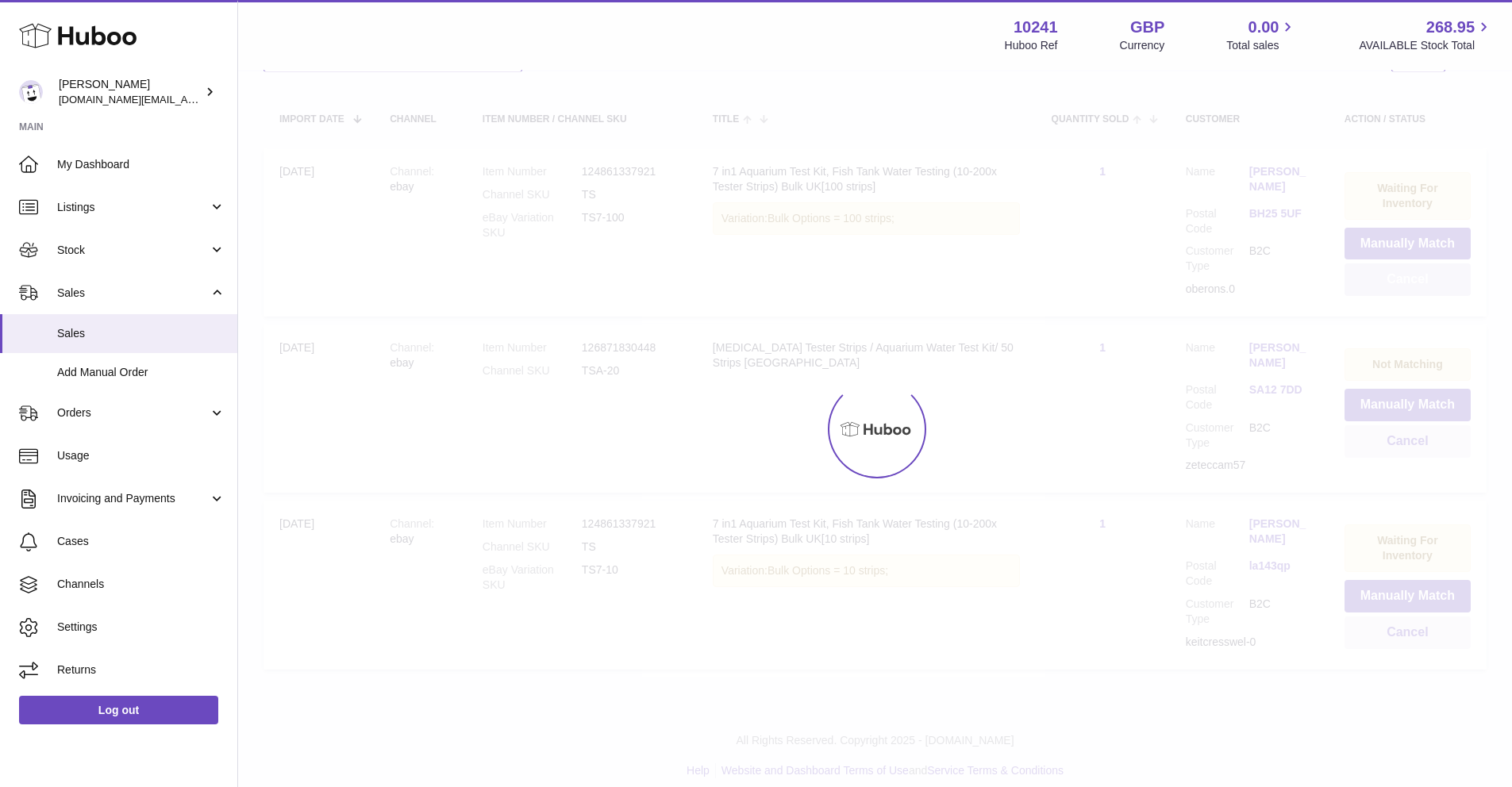
scroll to position [99, 0]
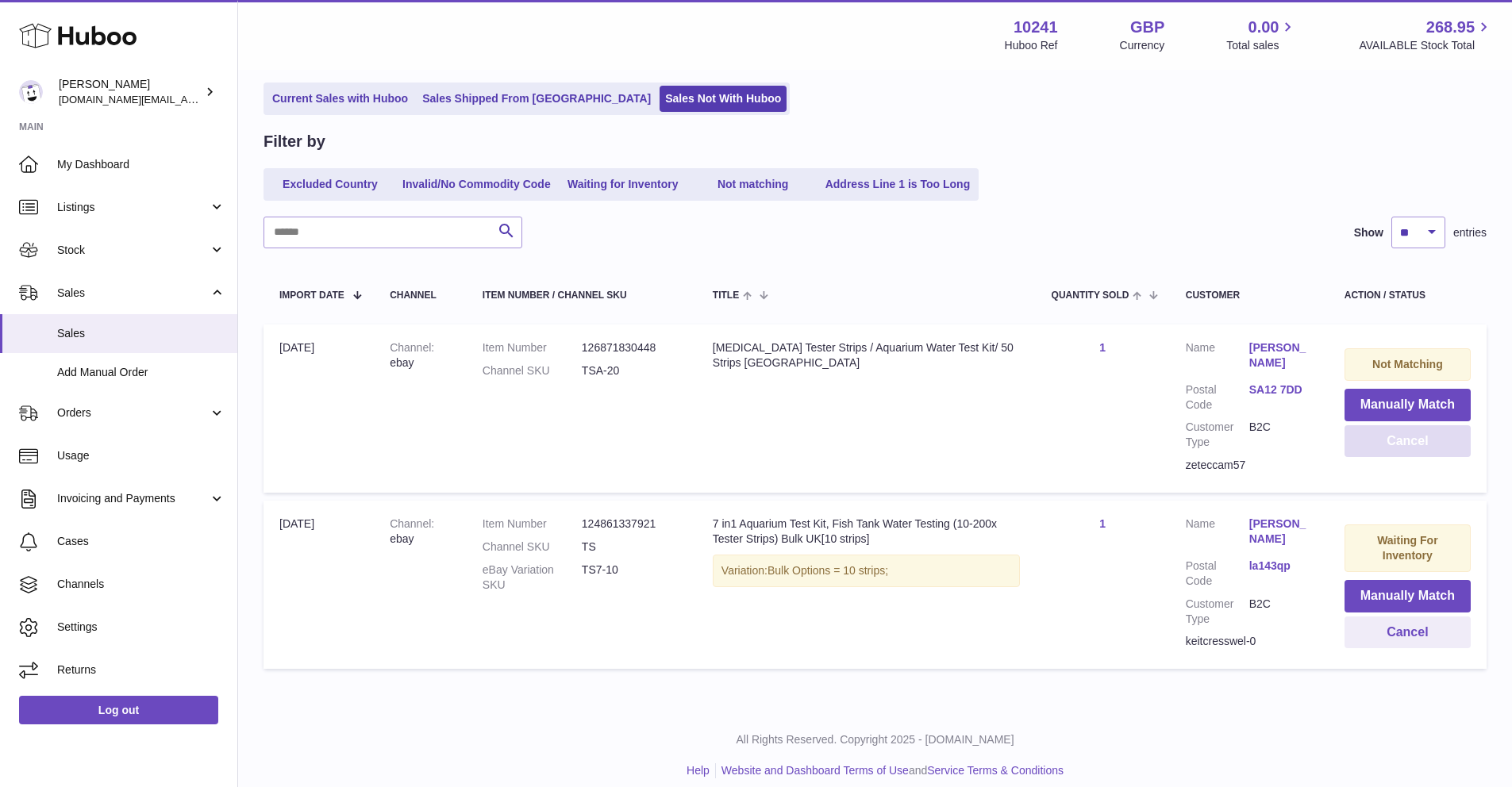
click at [1379, 440] on button "Cancel" at bounding box center [1407, 441] width 126 height 33
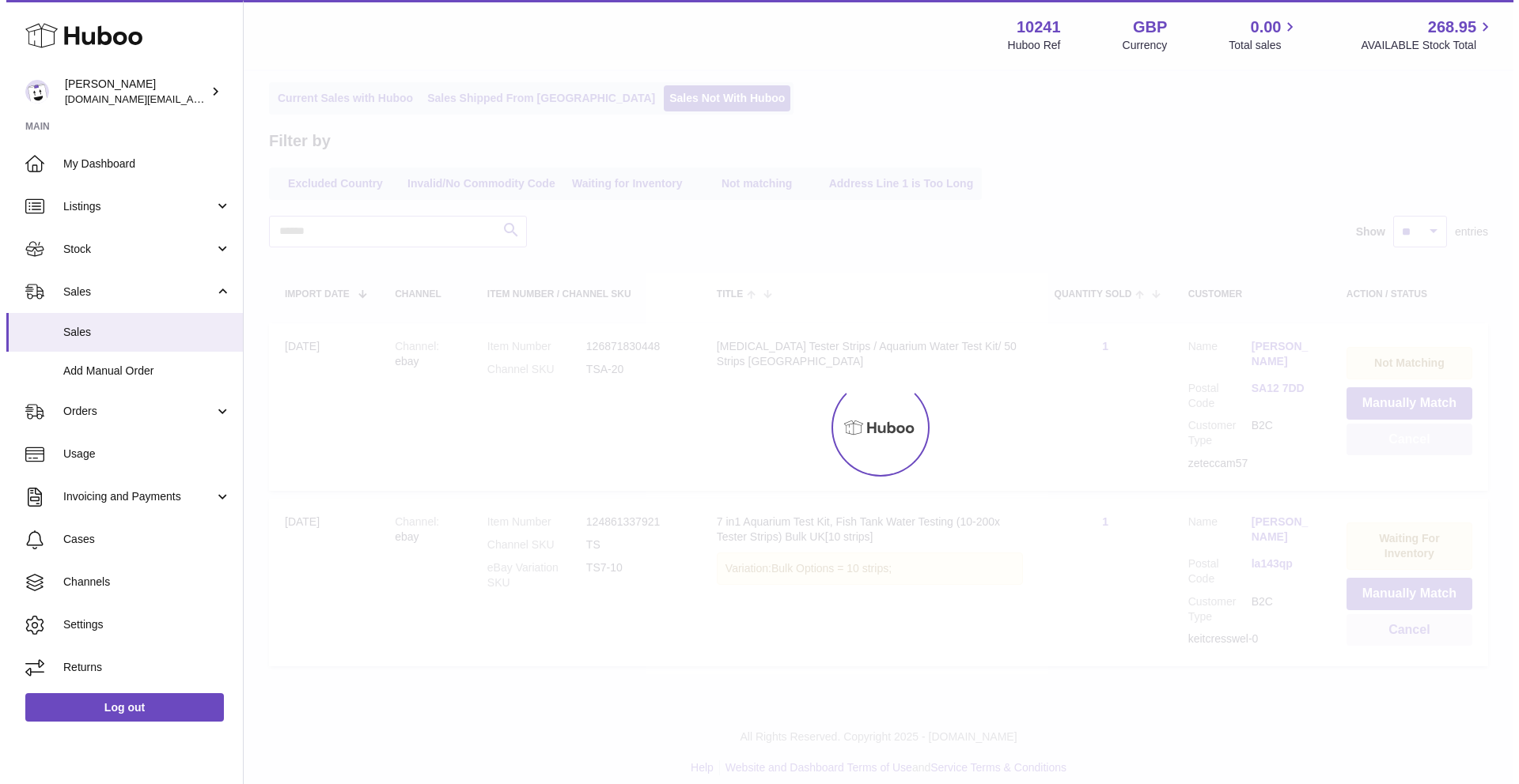
scroll to position [0, 0]
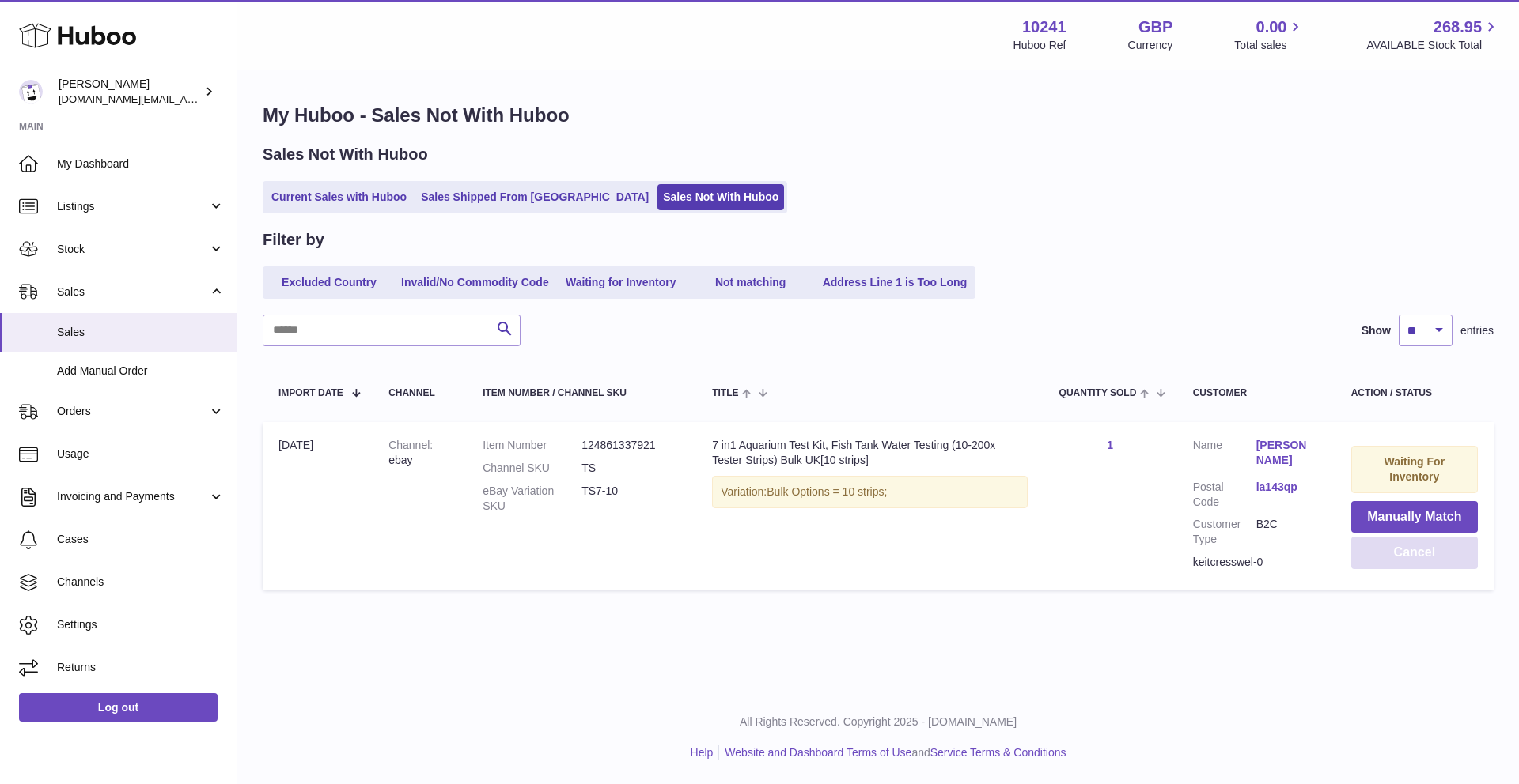
click at [1382, 547] on button "Cancel" at bounding box center [1413, 553] width 126 height 33
